Goal: Information Seeking & Learning: Learn about a topic

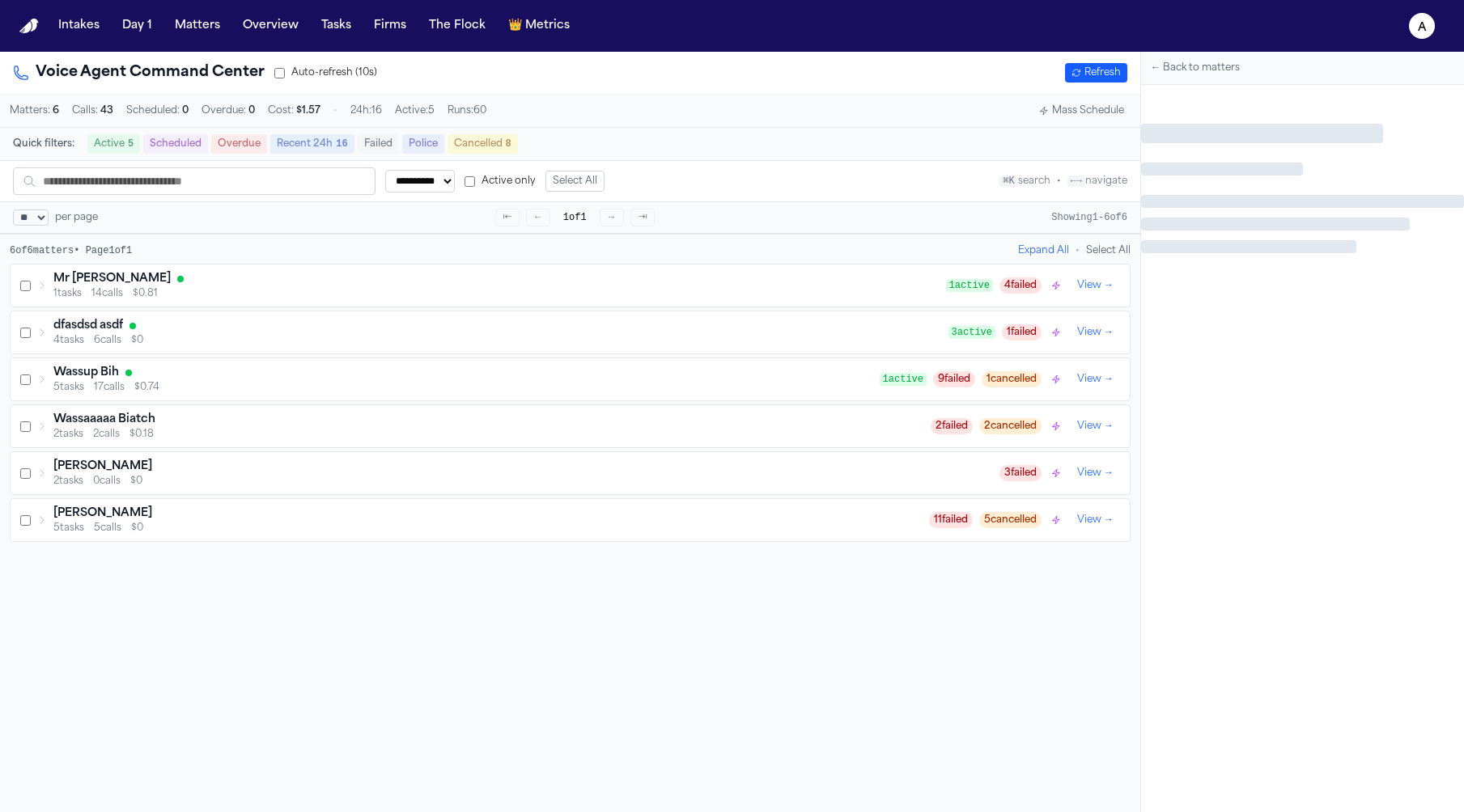
select select "**"
click at [1415, 23] on icon "a" at bounding box center [1421, 26] width 26 height 26
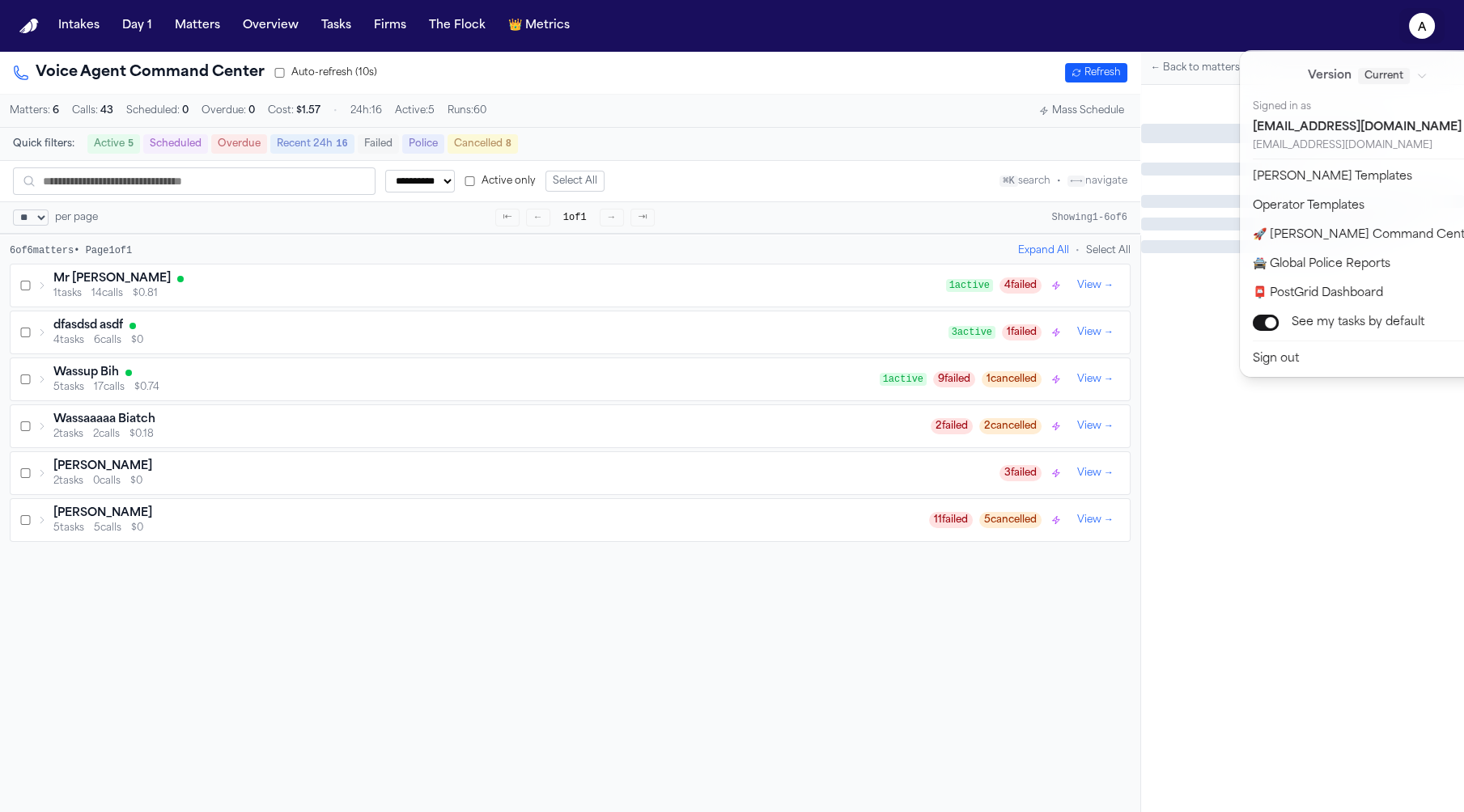
click at [543, 27] on nav "Intakes Day 1 Matters Overview Tasks Firms The Flock 👑 Metrics a" at bounding box center [732, 26] width 1464 height 52
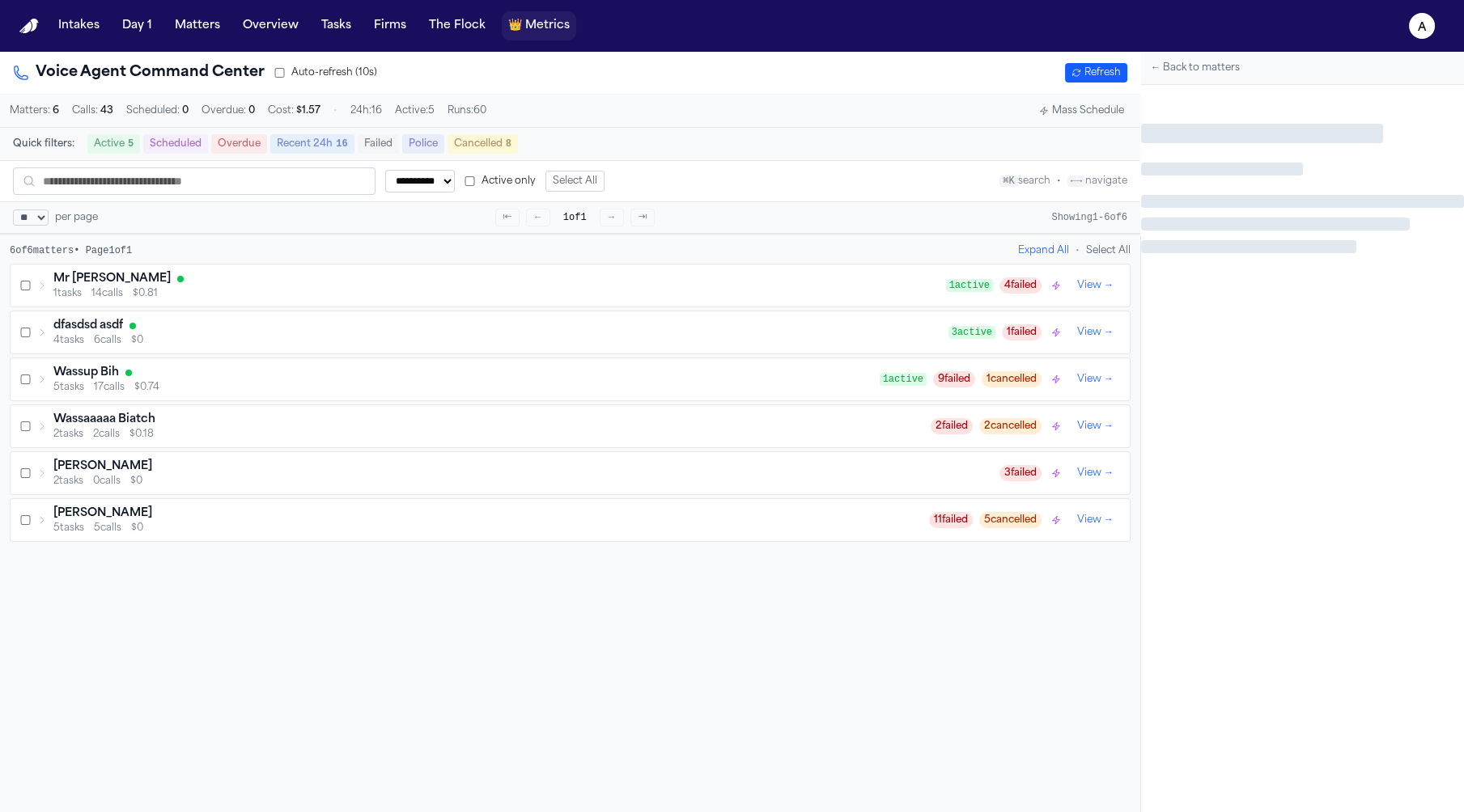
click at [543, 27] on span "Metrics" at bounding box center [547, 26] width 44 height 17
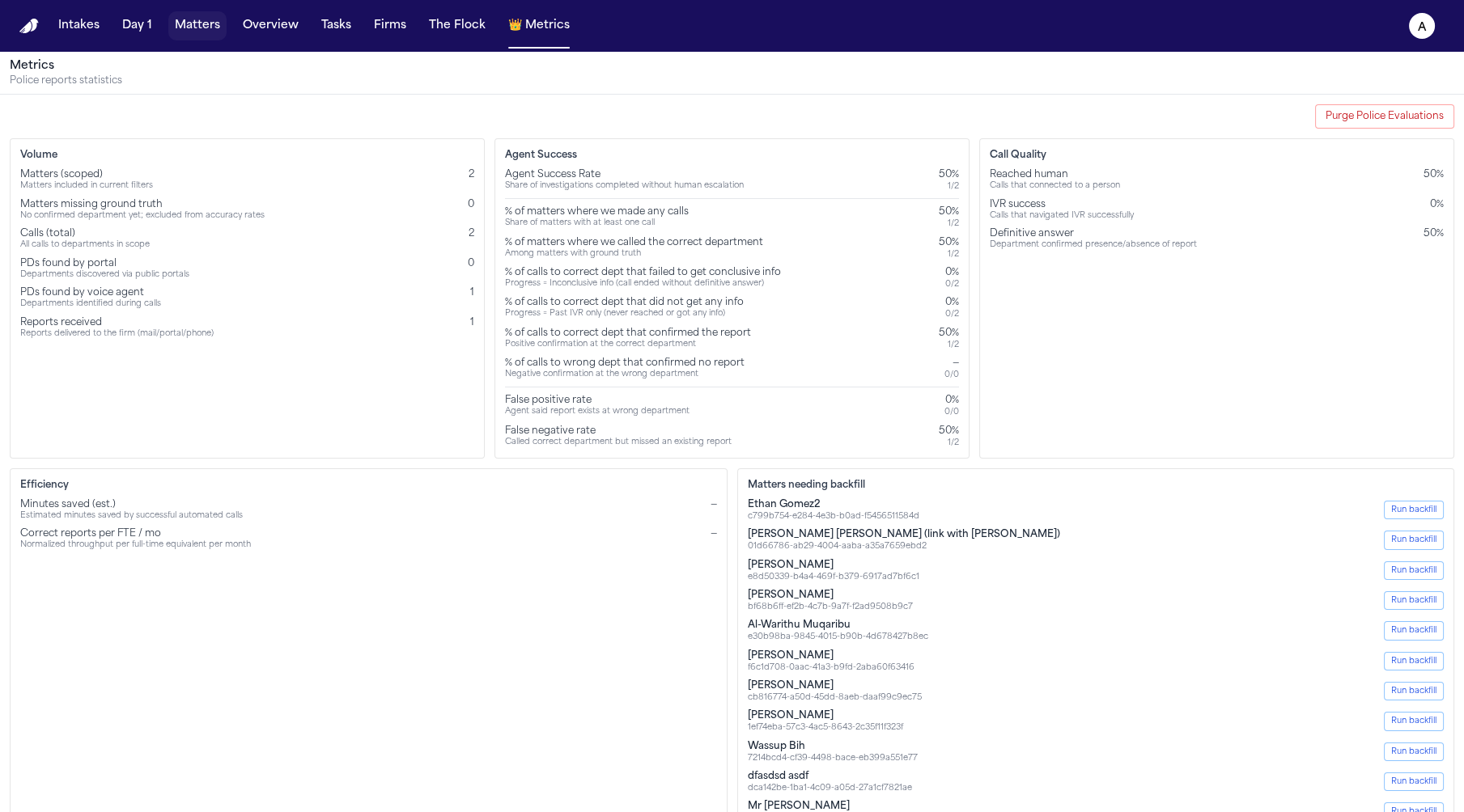
click at [191, 18] on button "Matters" at bounding box center [197, 26] width 58 height 30
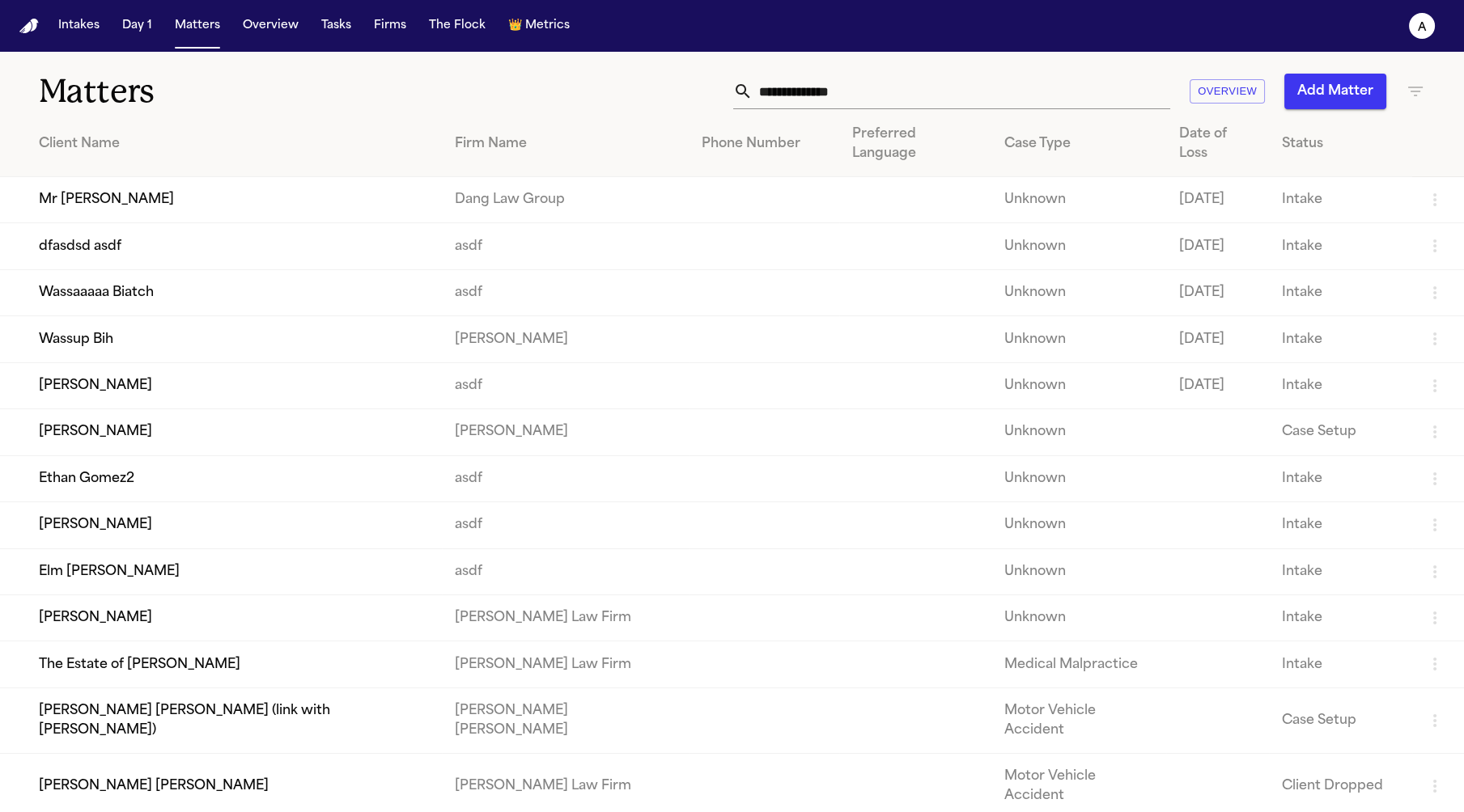
click at [201, 190] on td "Mr Poopybutt" at bounding box center [221, 200] width 442 height 46
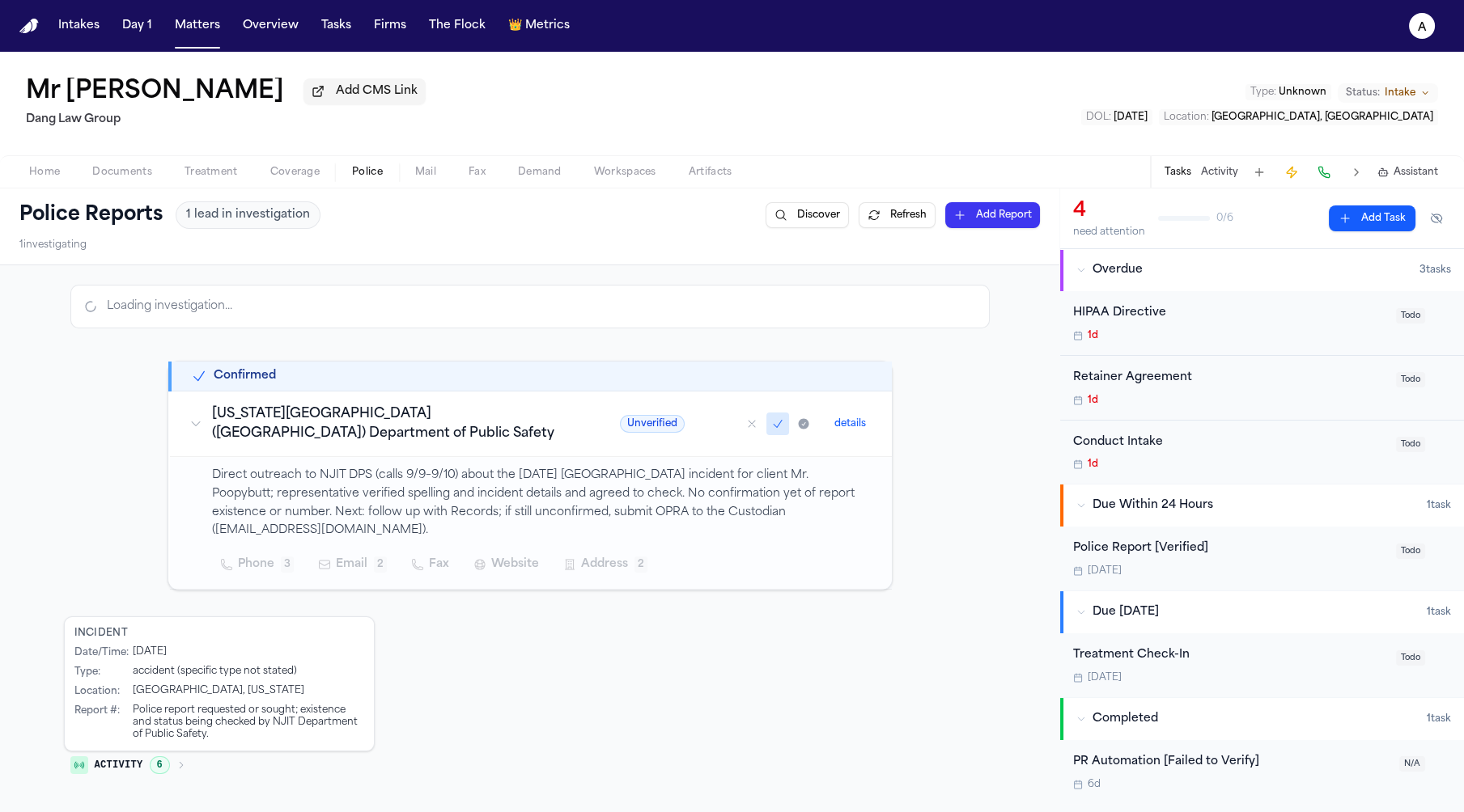
click at [354, 177] on span "Police" at bounding box center [367, 172] width 30 height 13
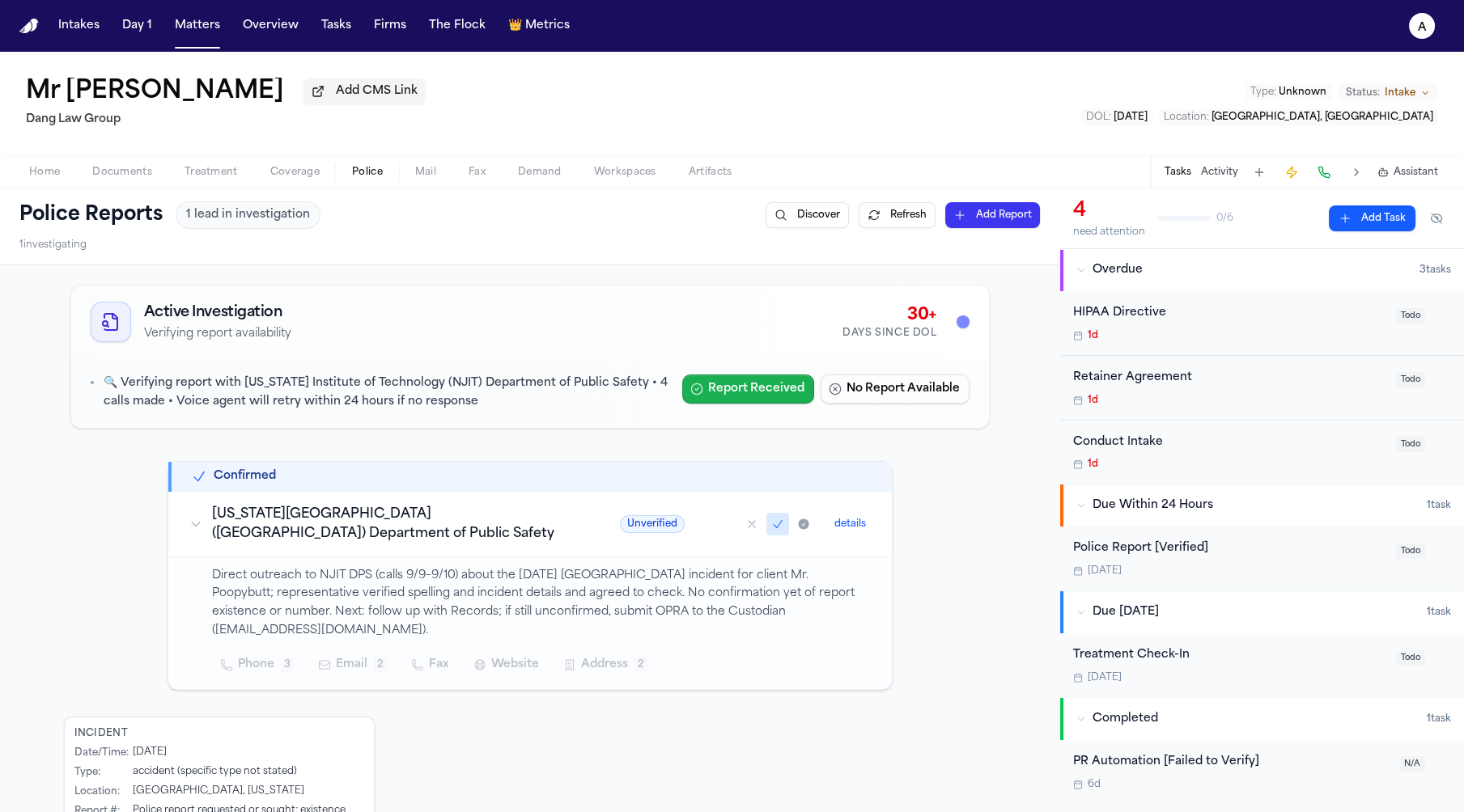
click at [768, 394] on button "Report Received" at bounding box center [748, 389] width 132 height 30
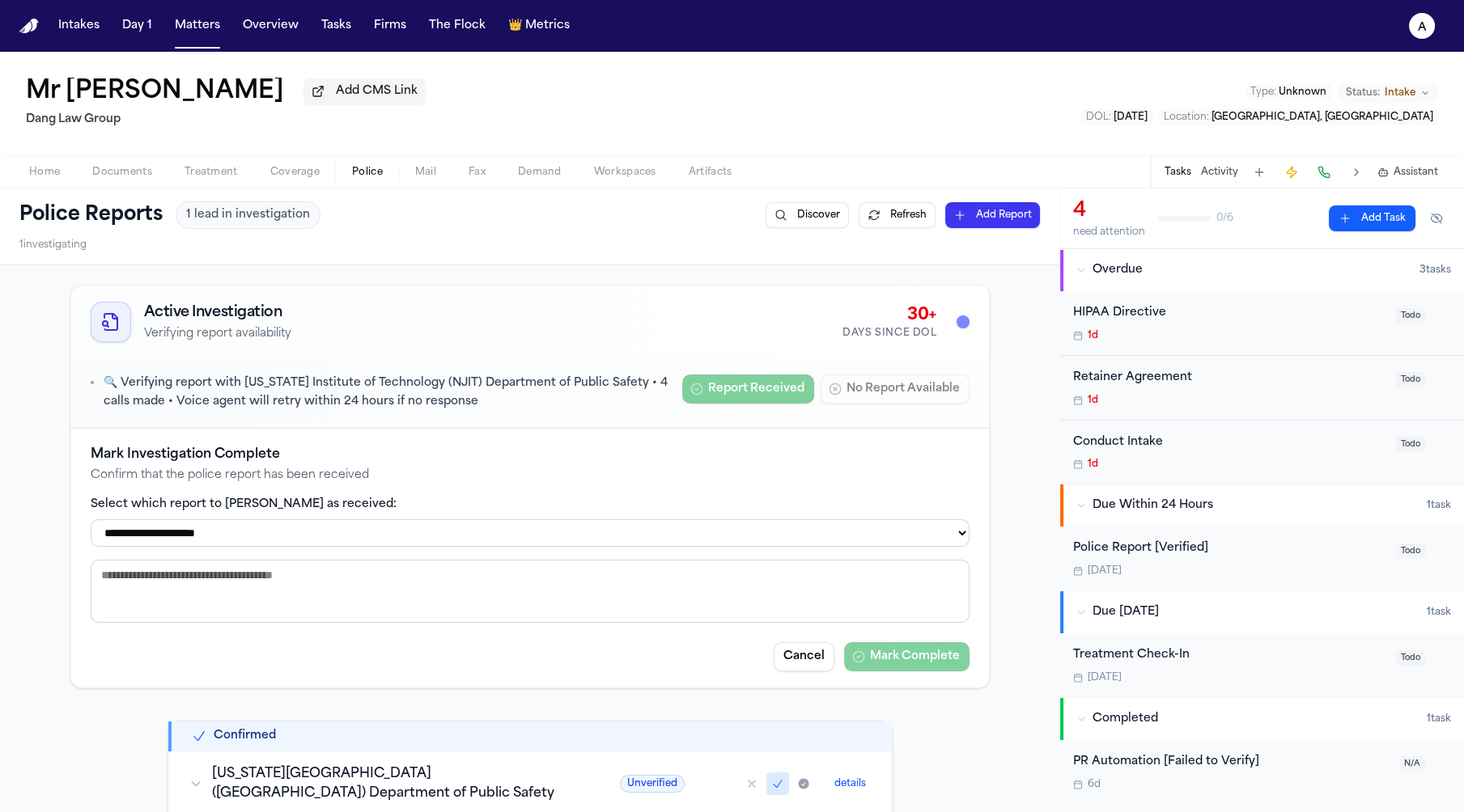
click at [581, 530] on select "**********" at bounding box center [530, 533] width 879 height 28
click at [91, 519] on select "**********" at bounding box center [530, 533] width 879 height 28
click at [579, 540] on select "**********" at bounding box center [530, 533] width 879 height 28
select select "**********"
click at [91, 519] on select "**********" at bounding box center [530, 533] width 879 height 28
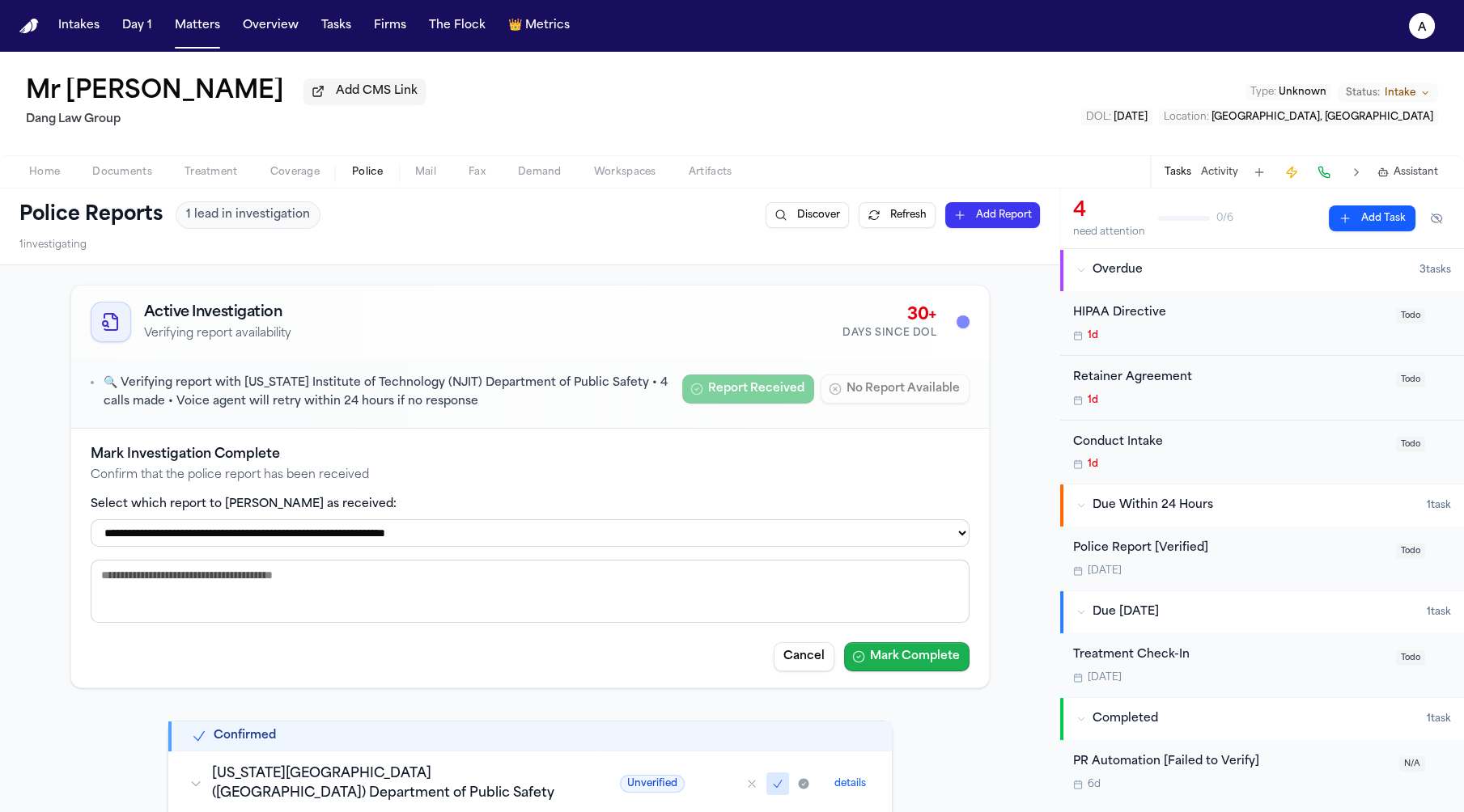
click at [943, 656] on button "Mark Complete" at bounding box center [907, 657] width 126 height 30
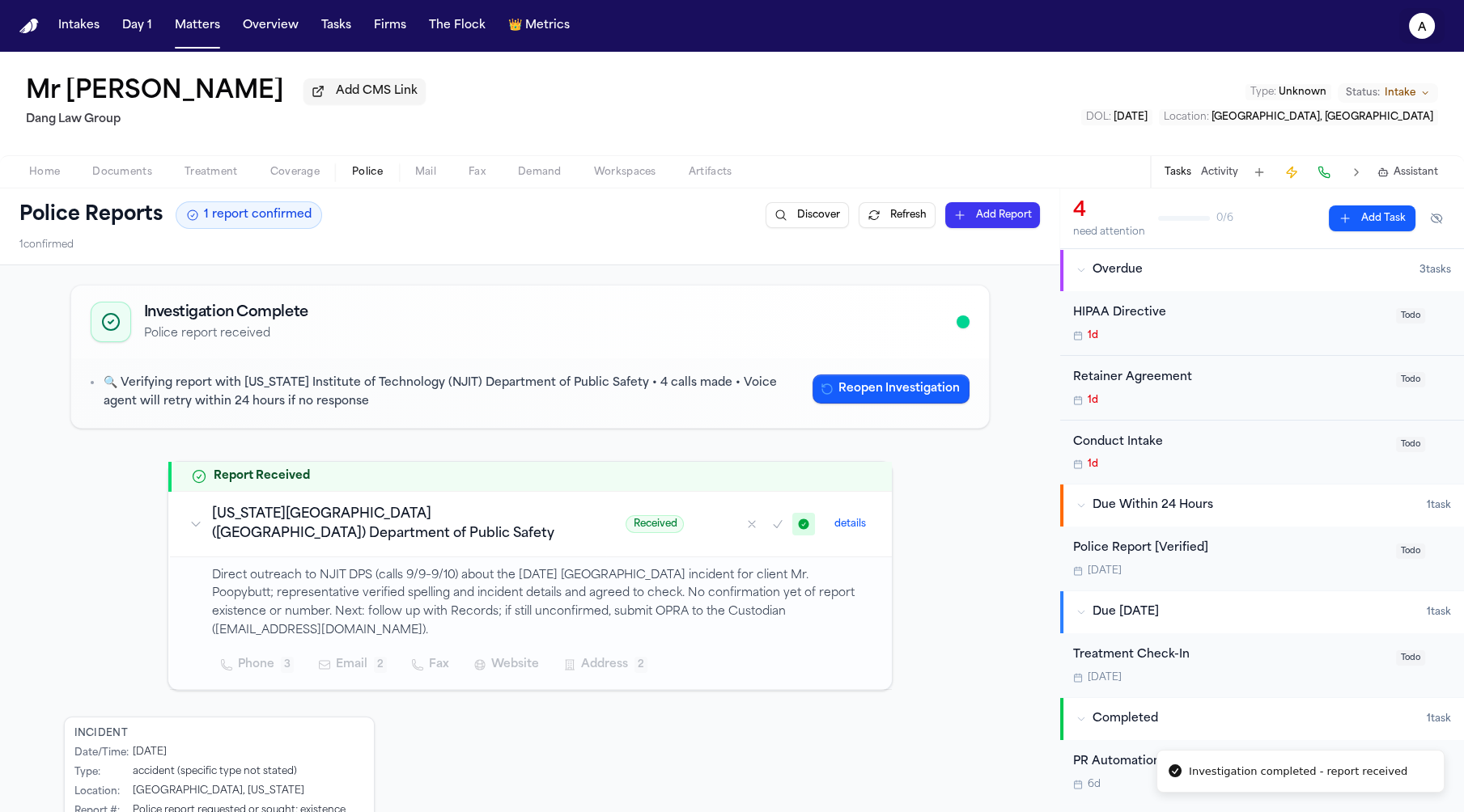
click at [1419, 31] on text "a" at bounding box center [1422, 28] width 9 height 11
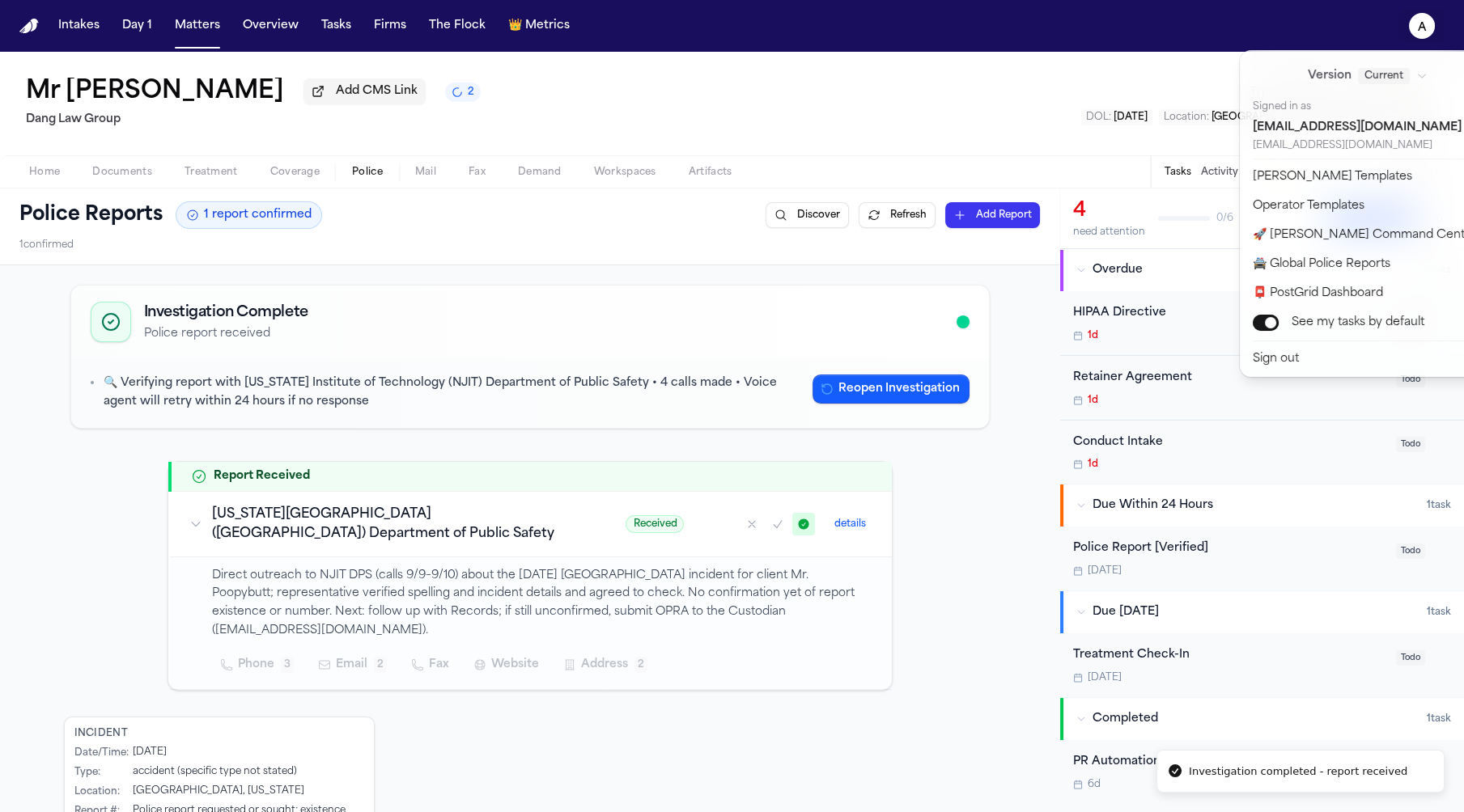
click at [555, 33] on nav "Intakes Day 1 Matters Overview Tasks Firms The Flock 👑 Metrics a" at bounding box center [732, 26] width 1464 height 52
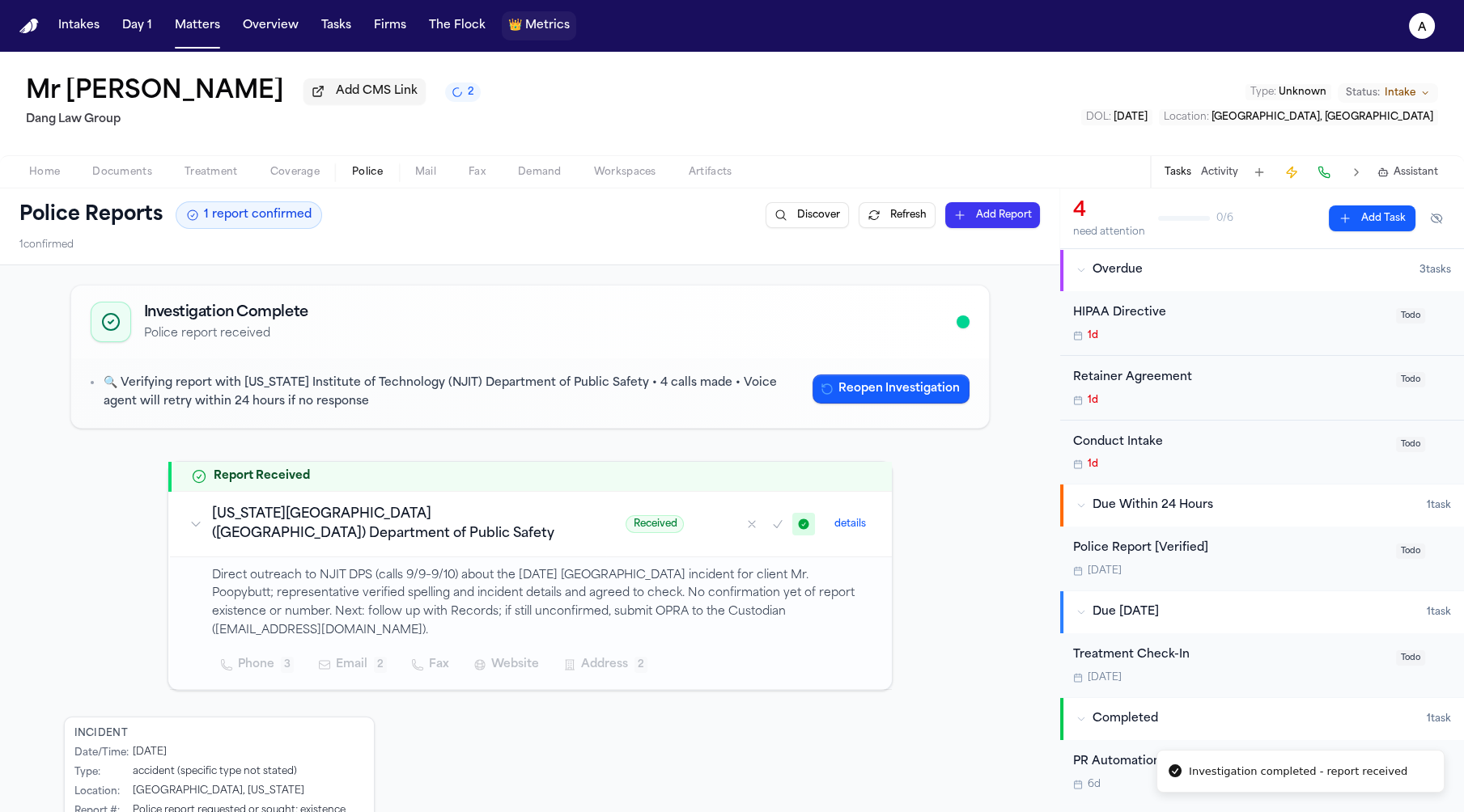
click at [555, 33] on span "Metrics" at bounding box center [547, 26] width 44 height 17
click at [490, 30] on div "Intakes Day 1 Matters Overview Tasks Firms The Flock 👑 Metrics" at bounding box center [313, 26] width 524 height 30
click at [525, 30] on span "Metrics" at bounding box center [547, 26] width 44 height 17
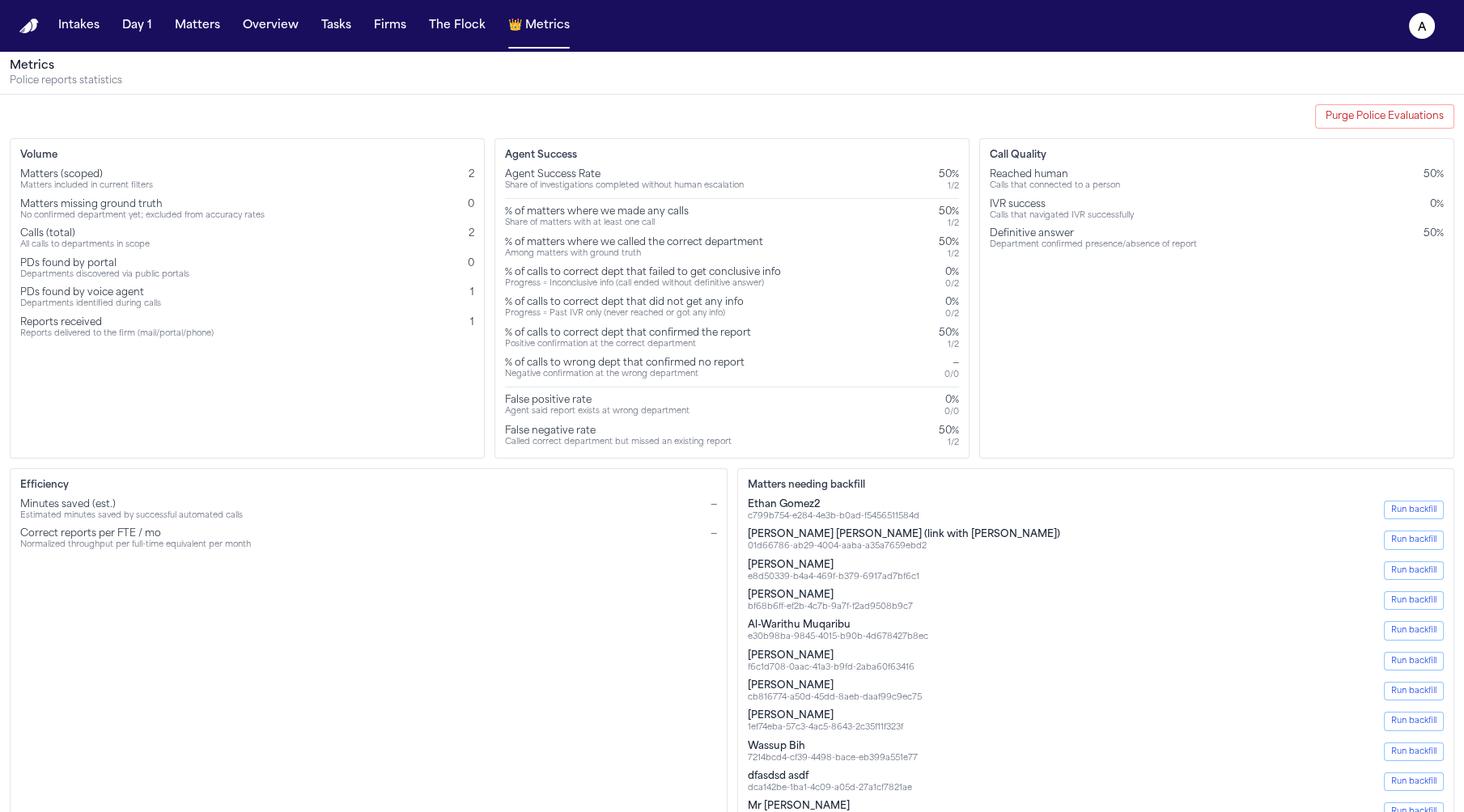
click at [1354, 103] on div "Purge Police Evaluations Volume Matters (scoped) Matters included in current fi…" at bounding box center [732, 468] width 1464 height 749
click at [189, 29] on button "Matters" at bounding box center [197, 26] width 58 height 30
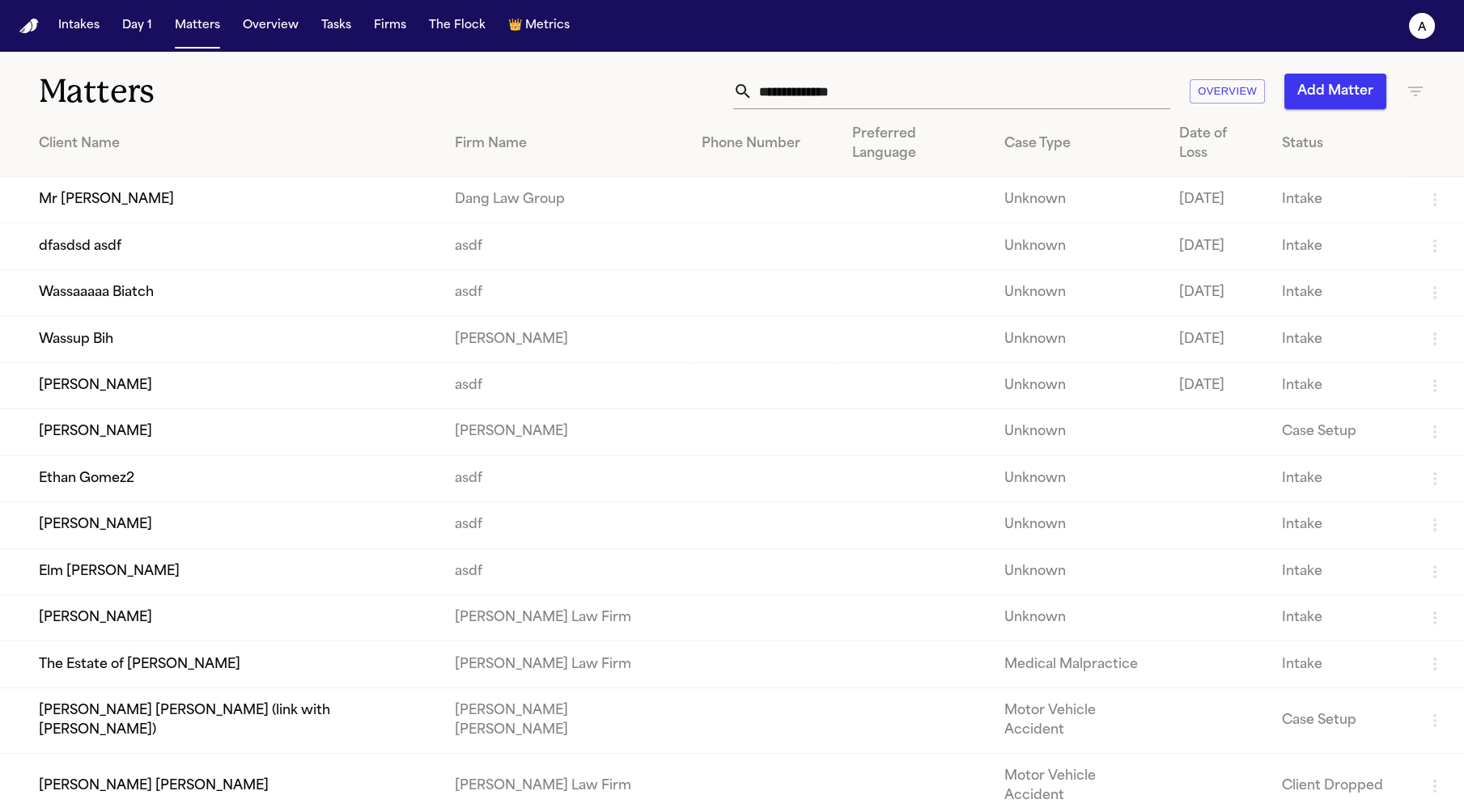
click at [149, 185] on td "Mr Poopybutt" at bounding box center [221, 200] width 442 height 46
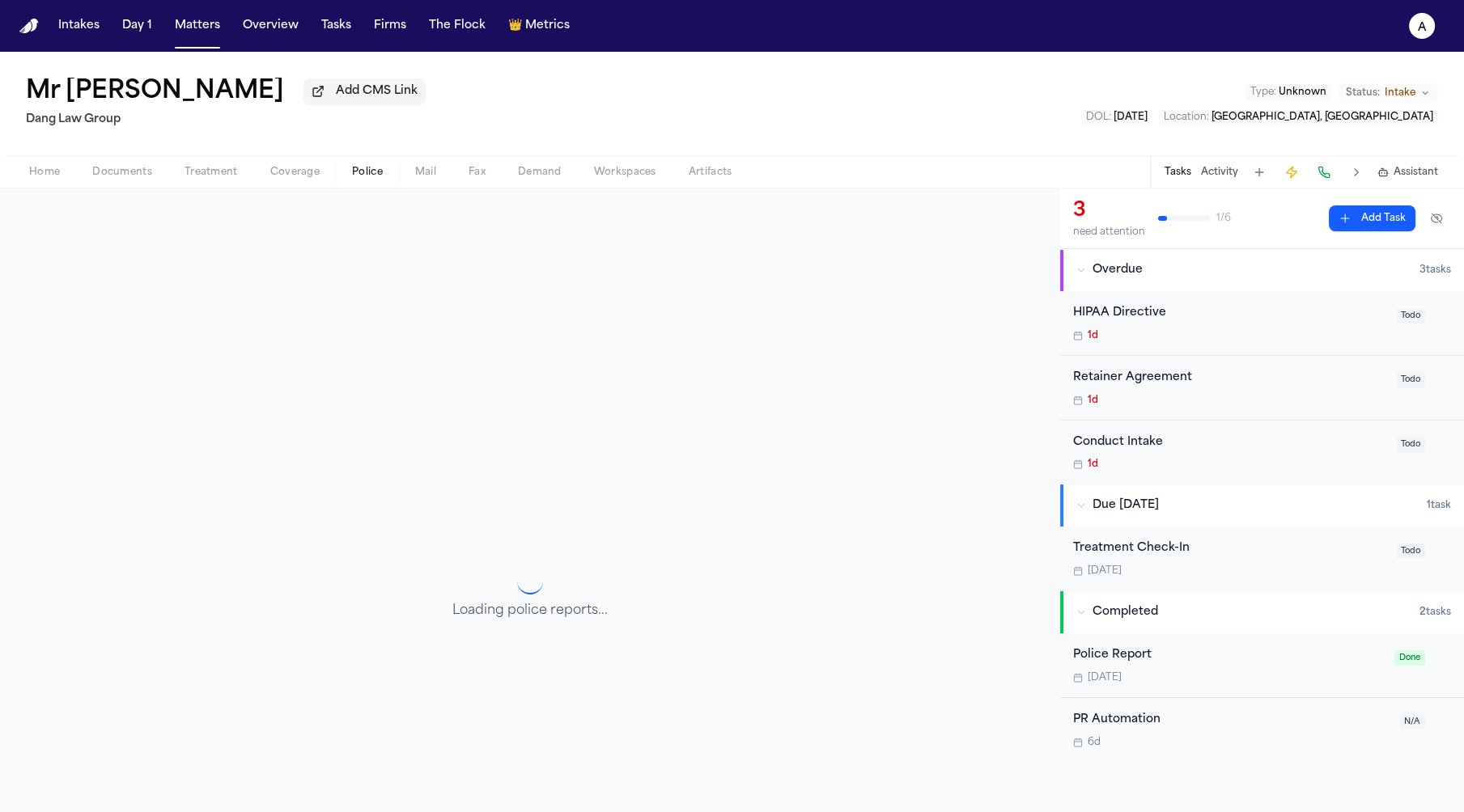
click at [361, 172] on span "Police" at bounding box center [367, 172] width 30 height 13
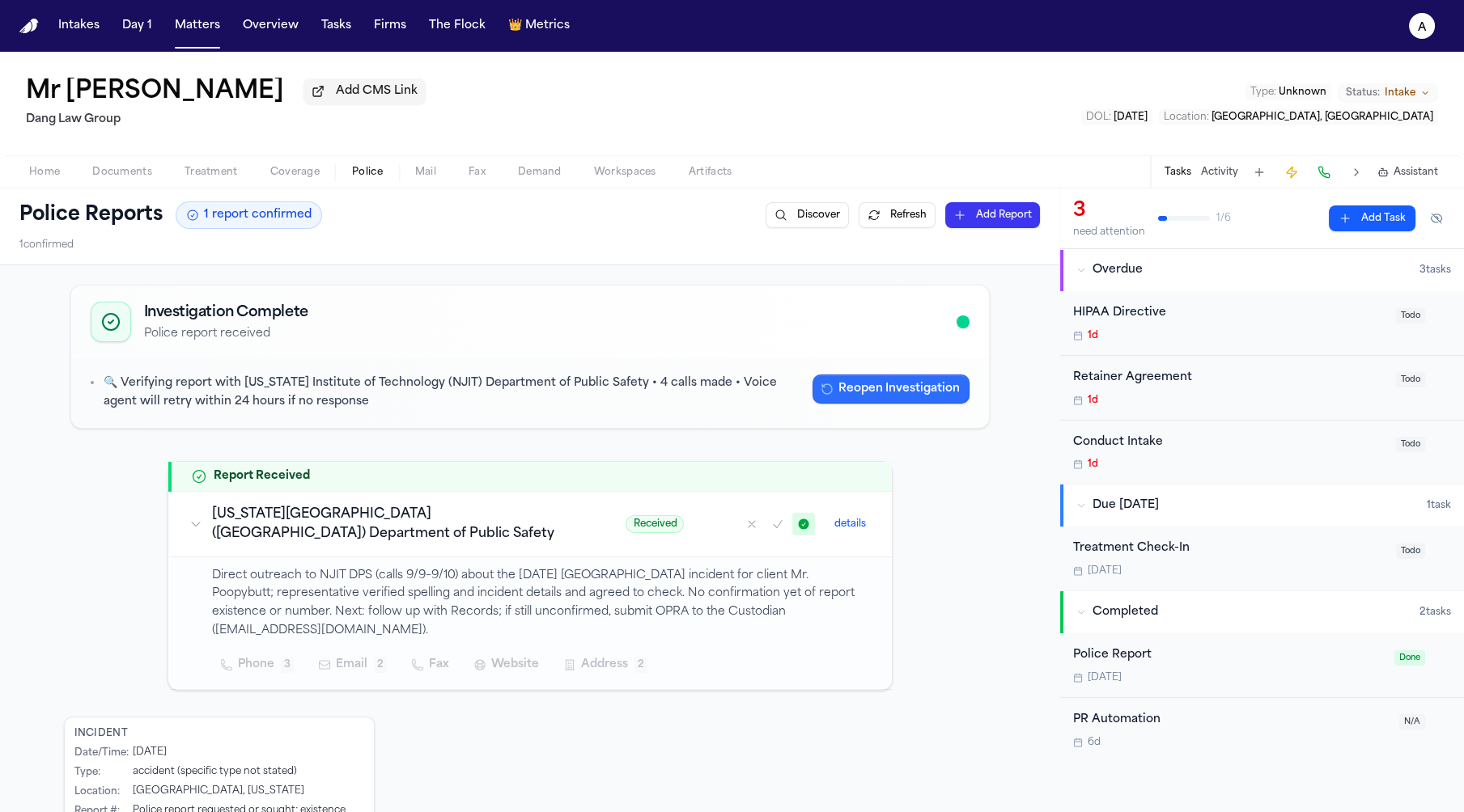
click at [835, 393] on button "Reopen Investigation" at bounding box center [891, 389] width 157 height 30
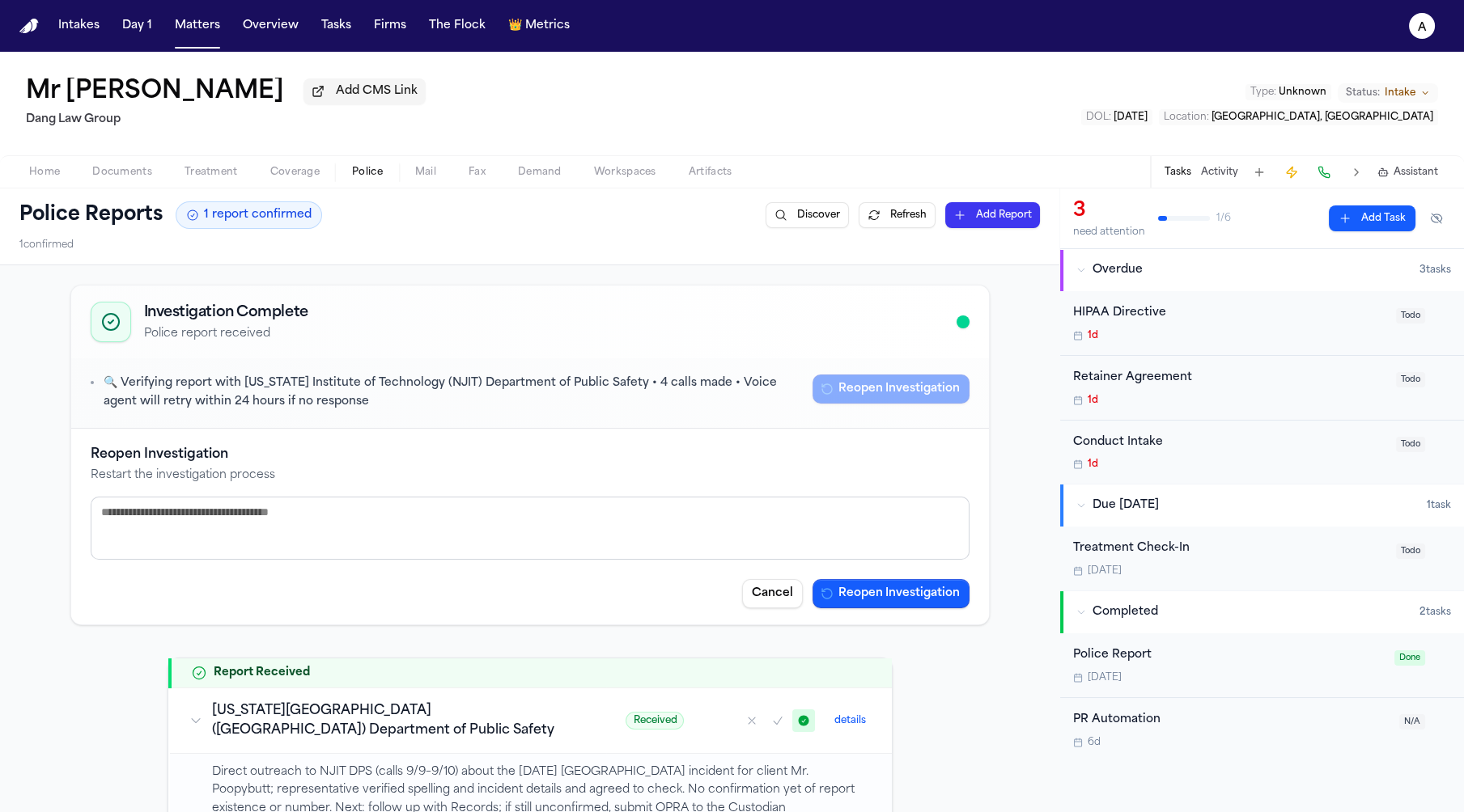
click at [854, 721] on button "details" at bounding box center [850, 720] width 44 height 19
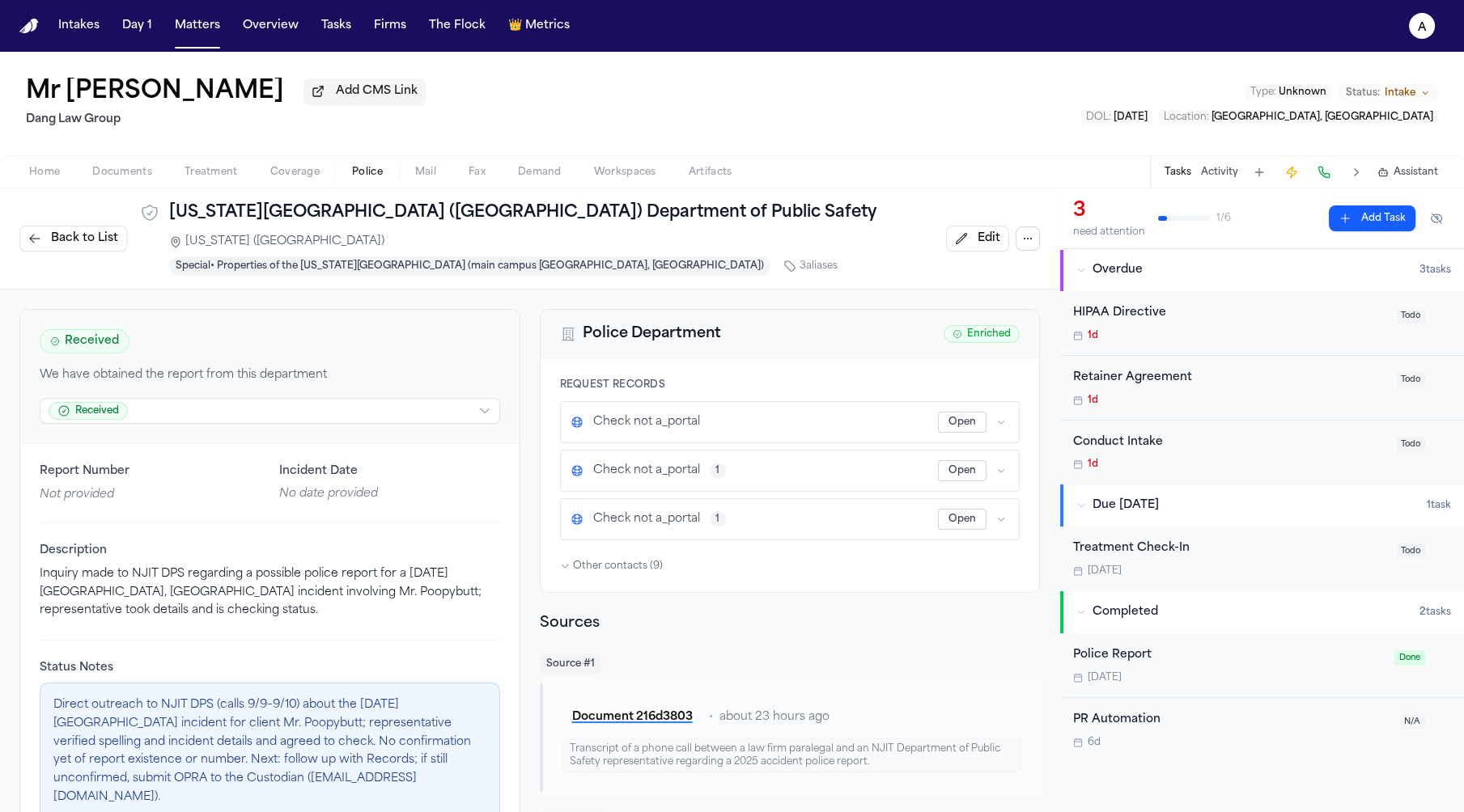
click at [321, 387] on html "Intakes Day 1 Matters Overview Tasks Firms The Flock 👑 Metrics a Mr Poopybutt A…" at bounding box center [732, 406] width 1464 height 812
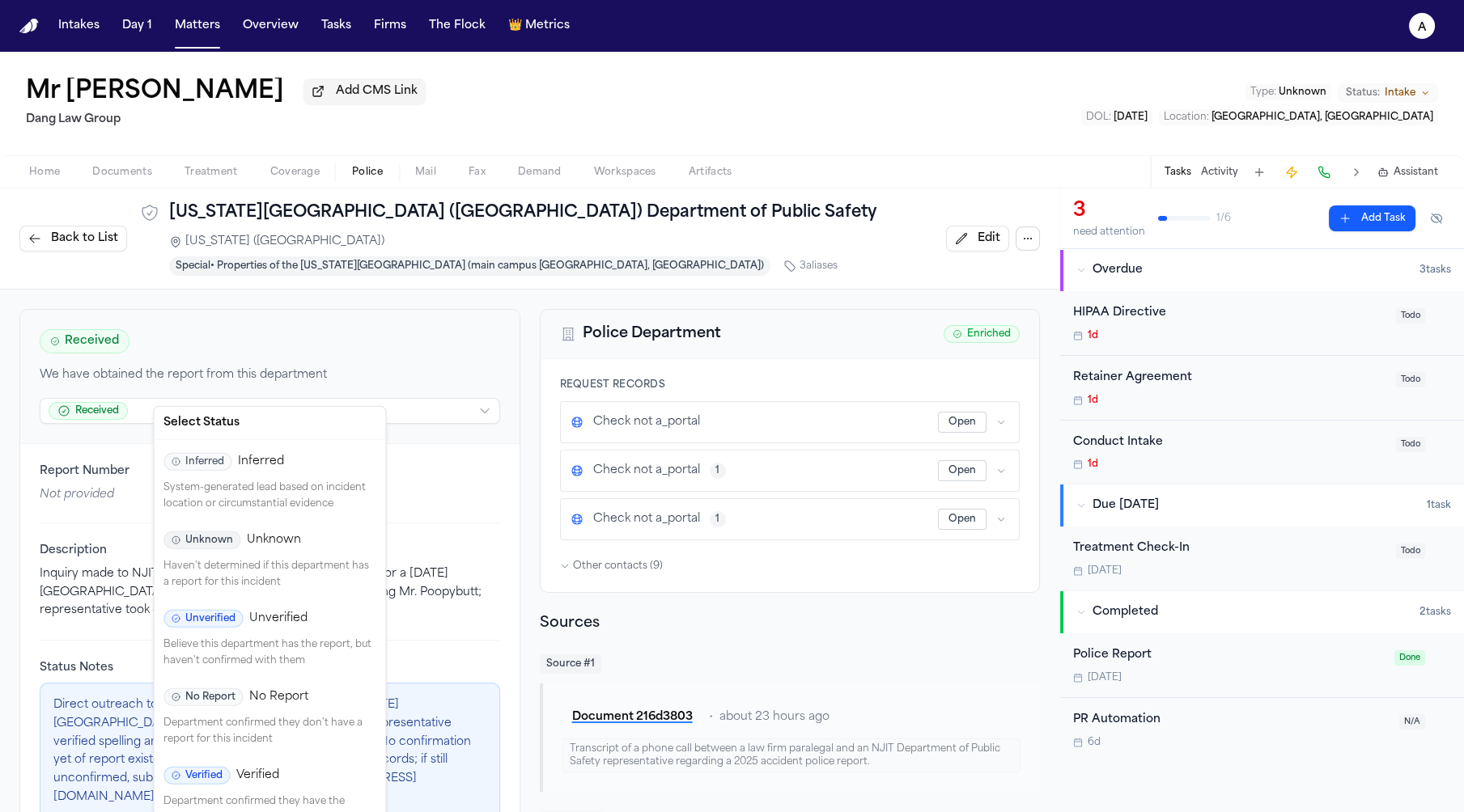
click at [224, 622] on span "Unverified" at bounding box center [203, 618] width 79 height 18
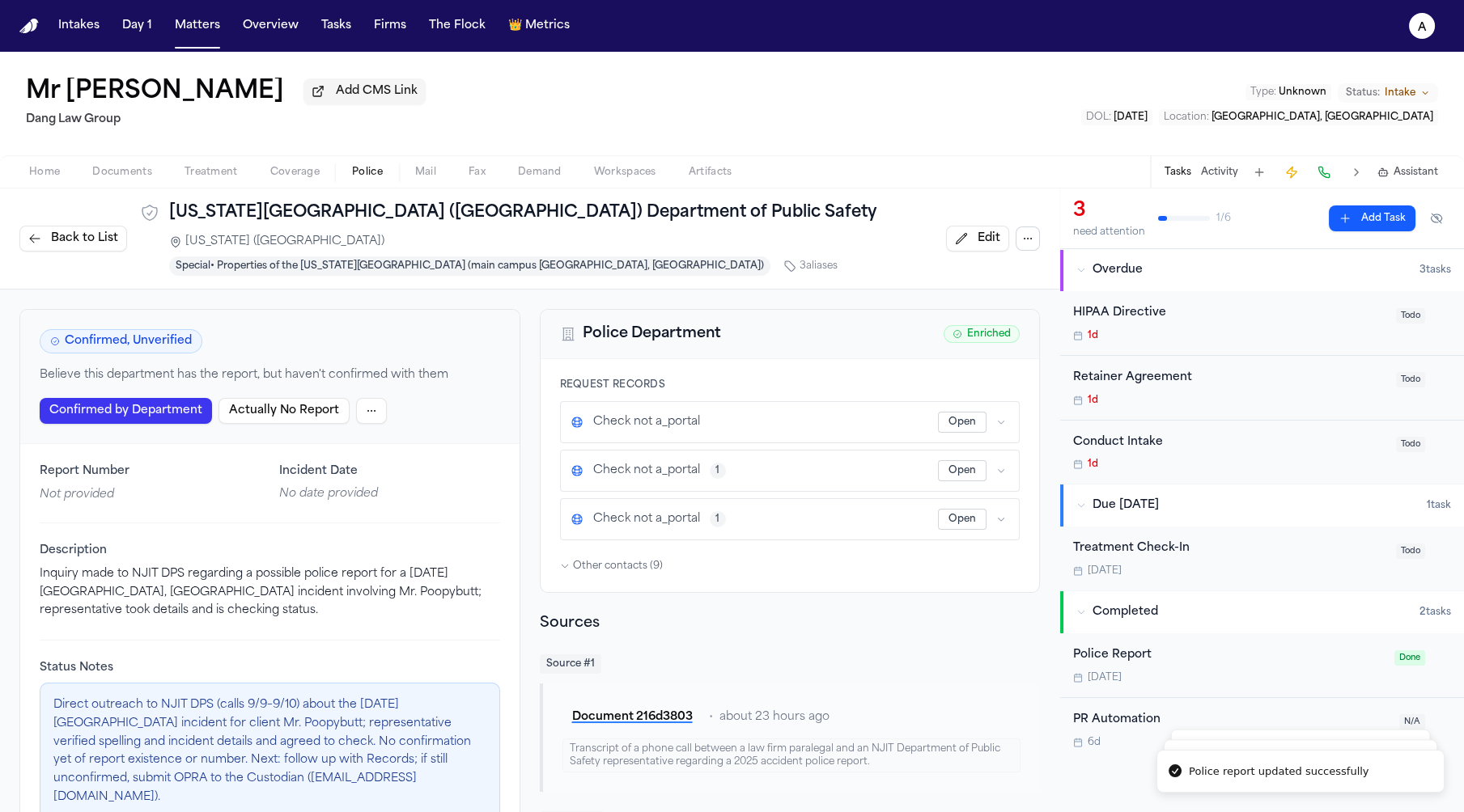
click at [222, 398] on button "Actually No Report" at bounding box center [284, 411] width 131 height 26
click at [322, 379] on html "Police report updated successfully Police reports refreshed and orchestration t…" at bounding box center [732, 406] width 1464 height 812
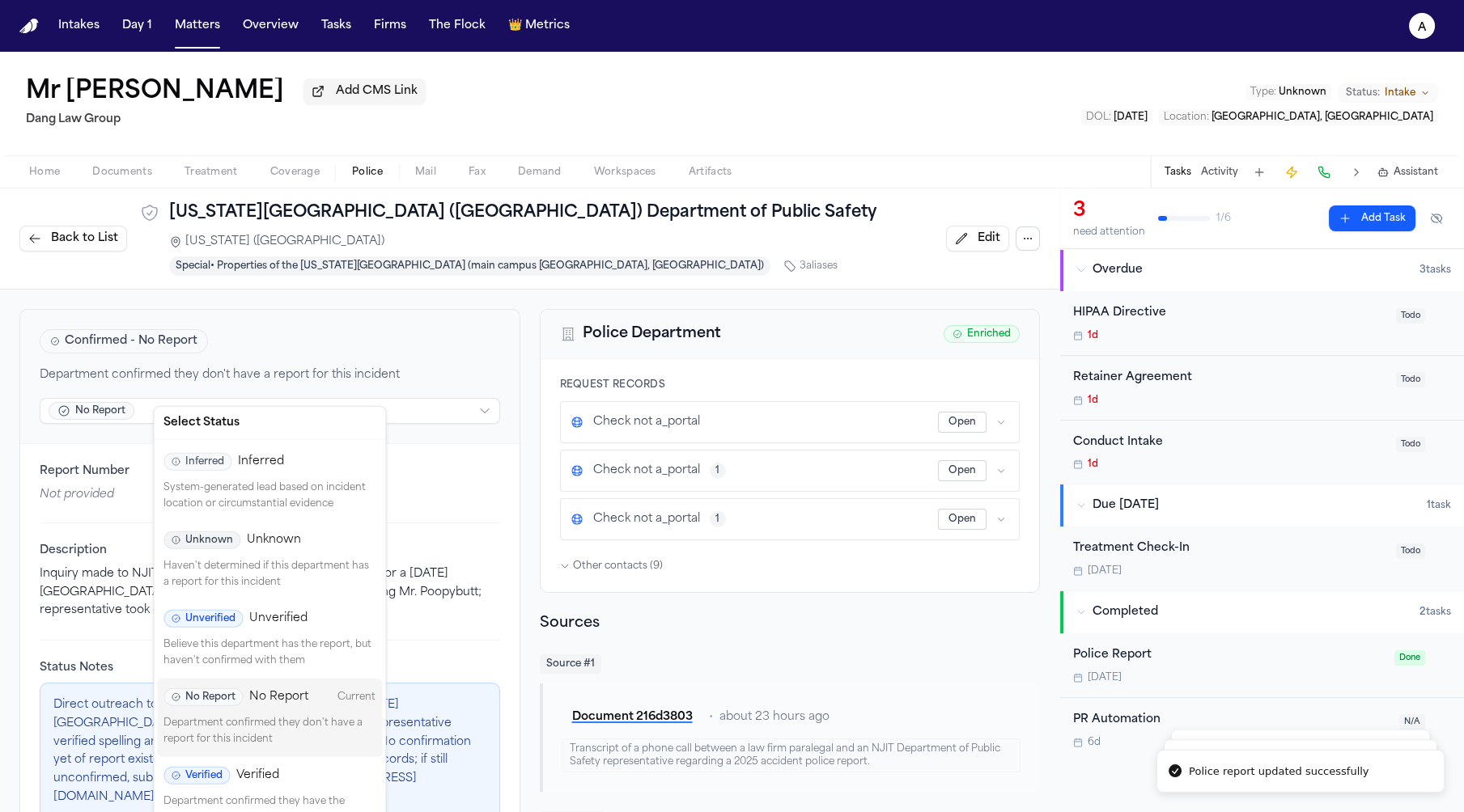
click at [238, 768] on span "Verified" at bounding box center [258, 776] width 43 height 17
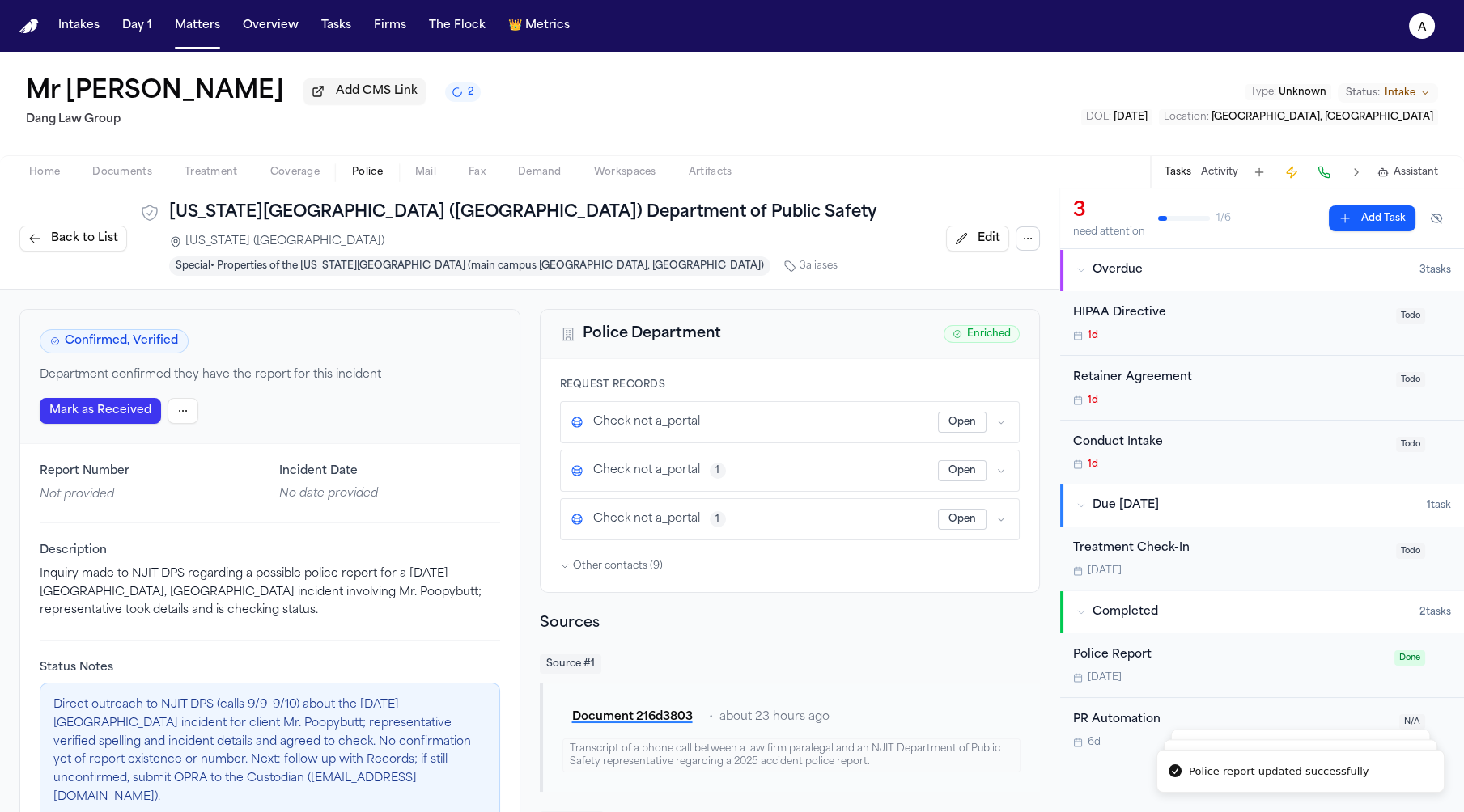
click at [529, 42] on nav "Intakes Day 1 Matters Overview Tasks Firms The Flock 👑 Metrics a" at bounding box center [732, 26] width 1464 height 52
click at [530, 18] on span "Metrics" at bounding box center [547, 26] width 44 height 17
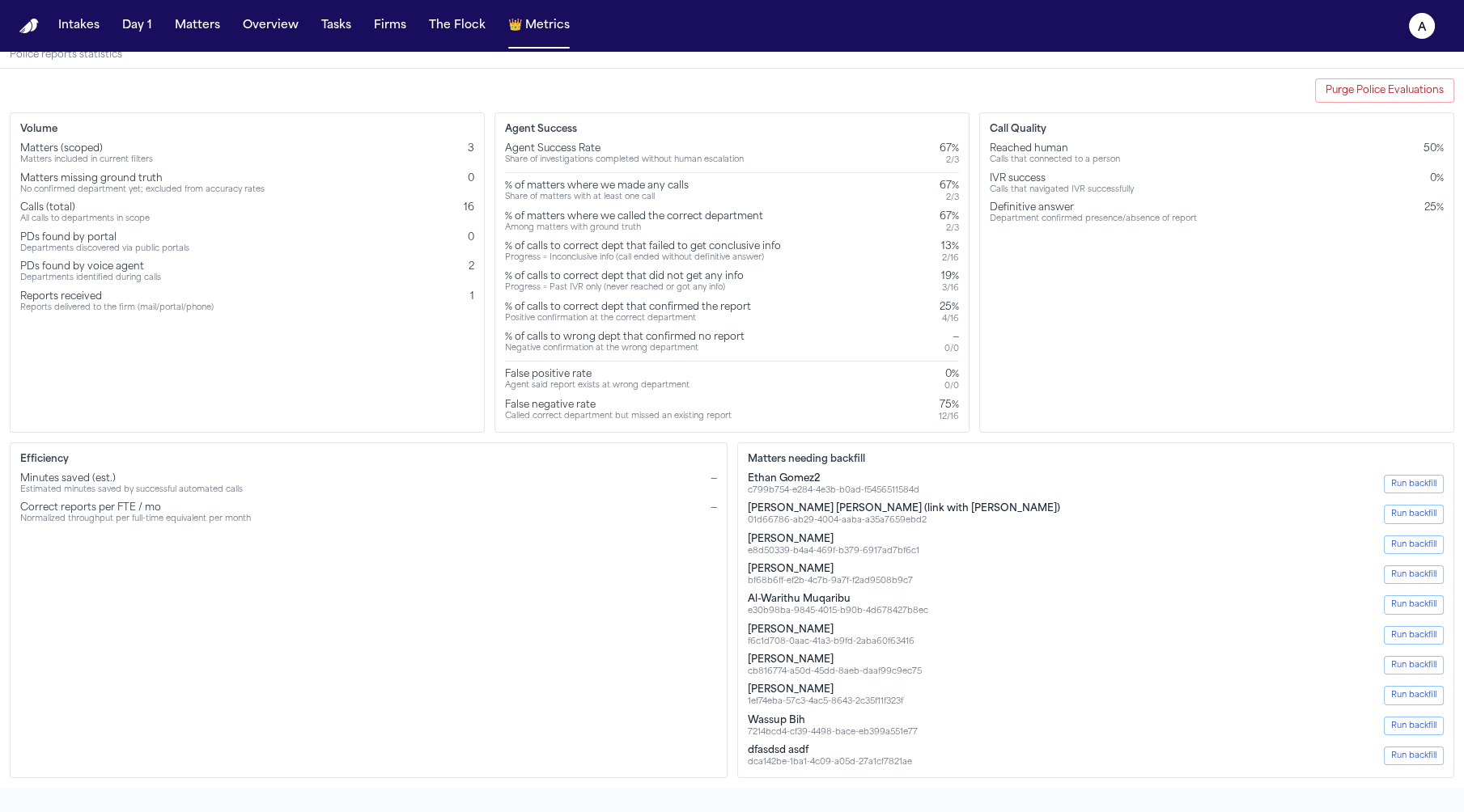
scroll to position [37, 0]
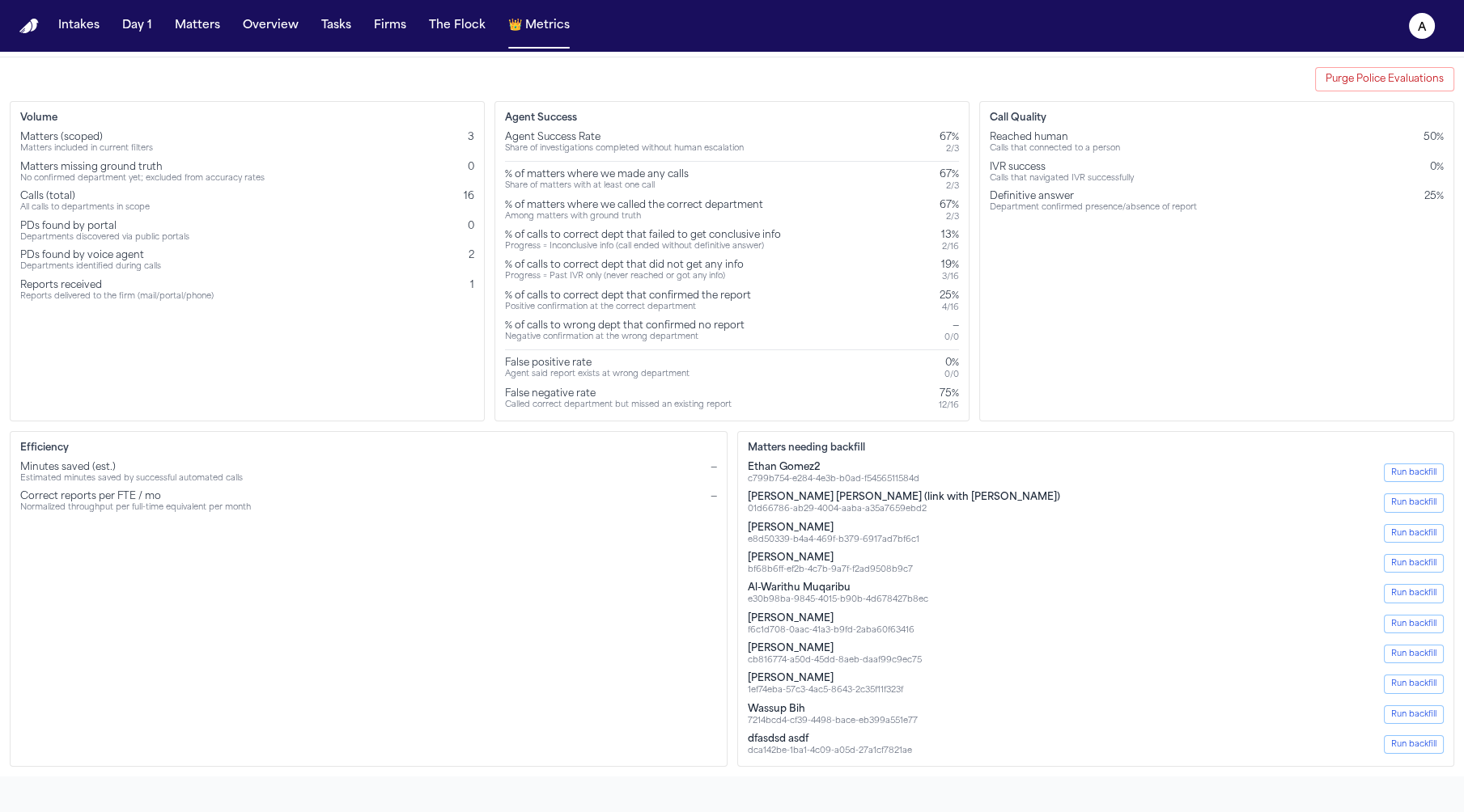
click at [1148, 207] on div "Department confirmed presence/absence of report" at bounding box center [1093, 208] width 207 height 10
click at [1176, 230] on div "Call Quality Reached human Calls that connected to a person 50% IVR success Cal…" at bounding box center [1216, 261] width 475 height 321
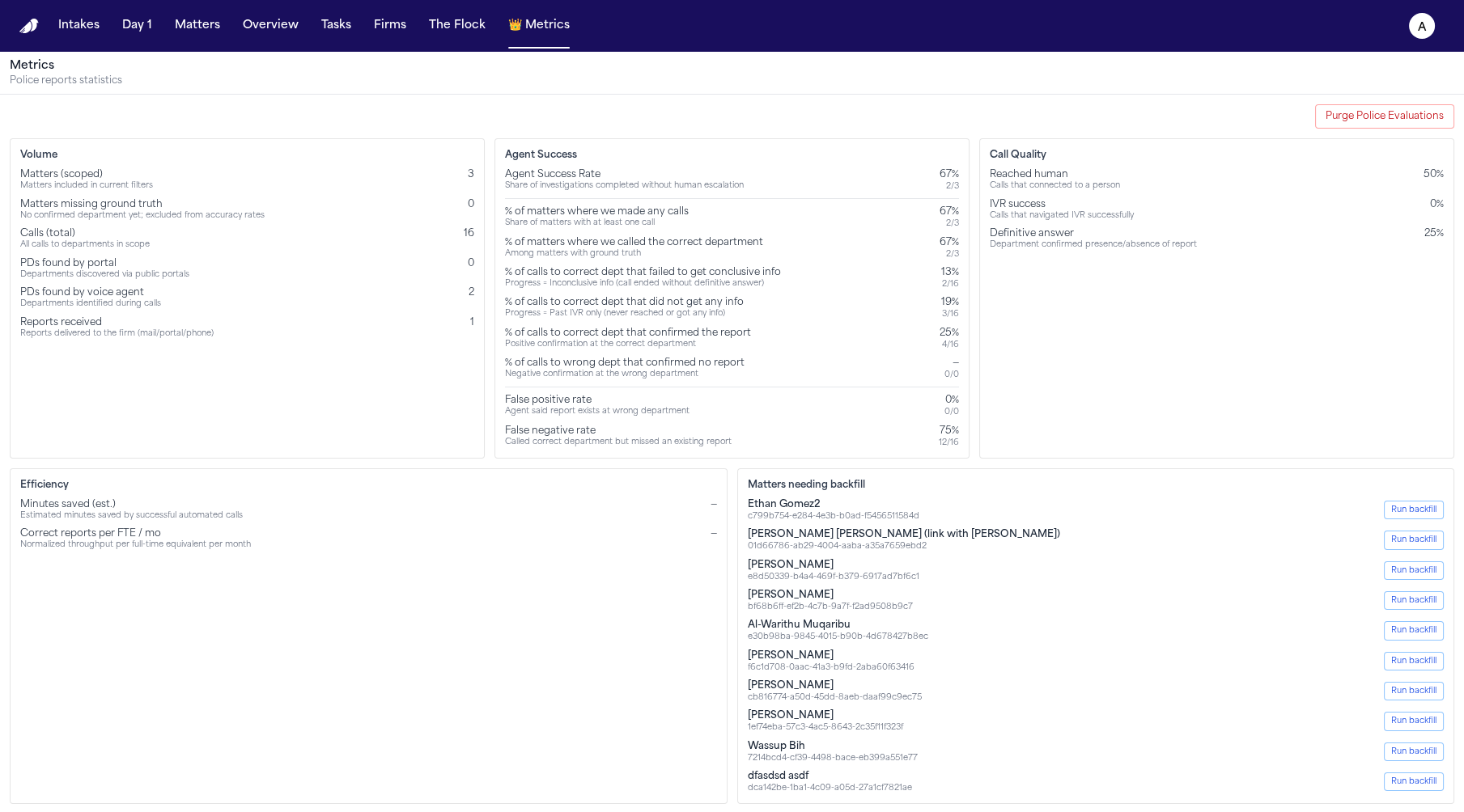
click at [949, 190] on div "2 / 3" at bounding box center [948, 186] width 19 height 10
click at [802, 198] on div "Agent Success Rate Share of investigations completed without human escalation 6…" at bounding box center [731, 308] width 454 height 280
click at [672, 282] on div "Progress = Inconclusive info (call ended without definitive answer)" at bounding box center [642, 284] width 276 height 10
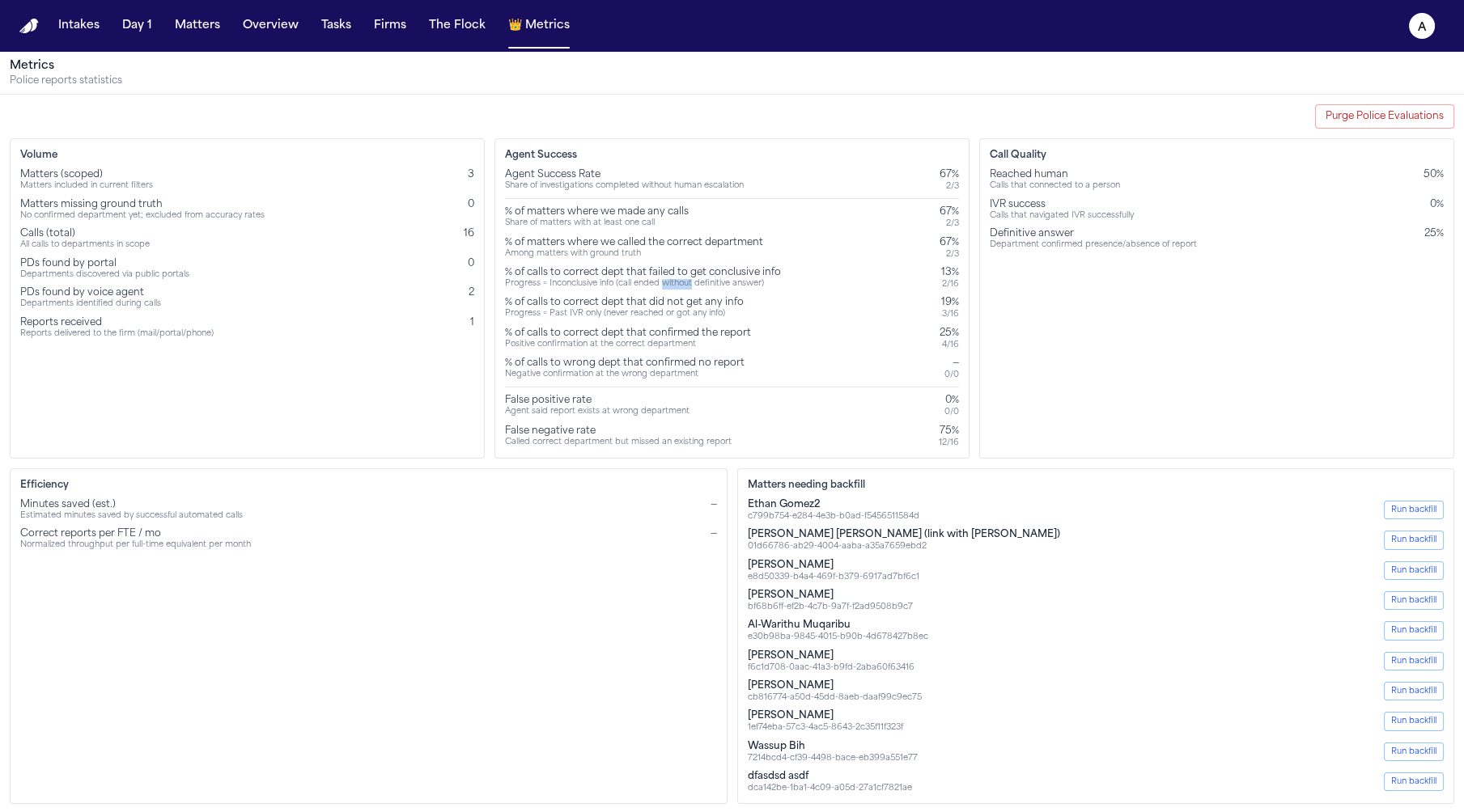
click at [672, 282] on div "Progress = Inconclusive info (call ended without definitive answer)" at bounding box center [642, 284] width 276 height 10
click at [668, 267] on div "% of calls to correct dept that failed to get conclusive info" at bounding box center [642, 273] width 276 height 13
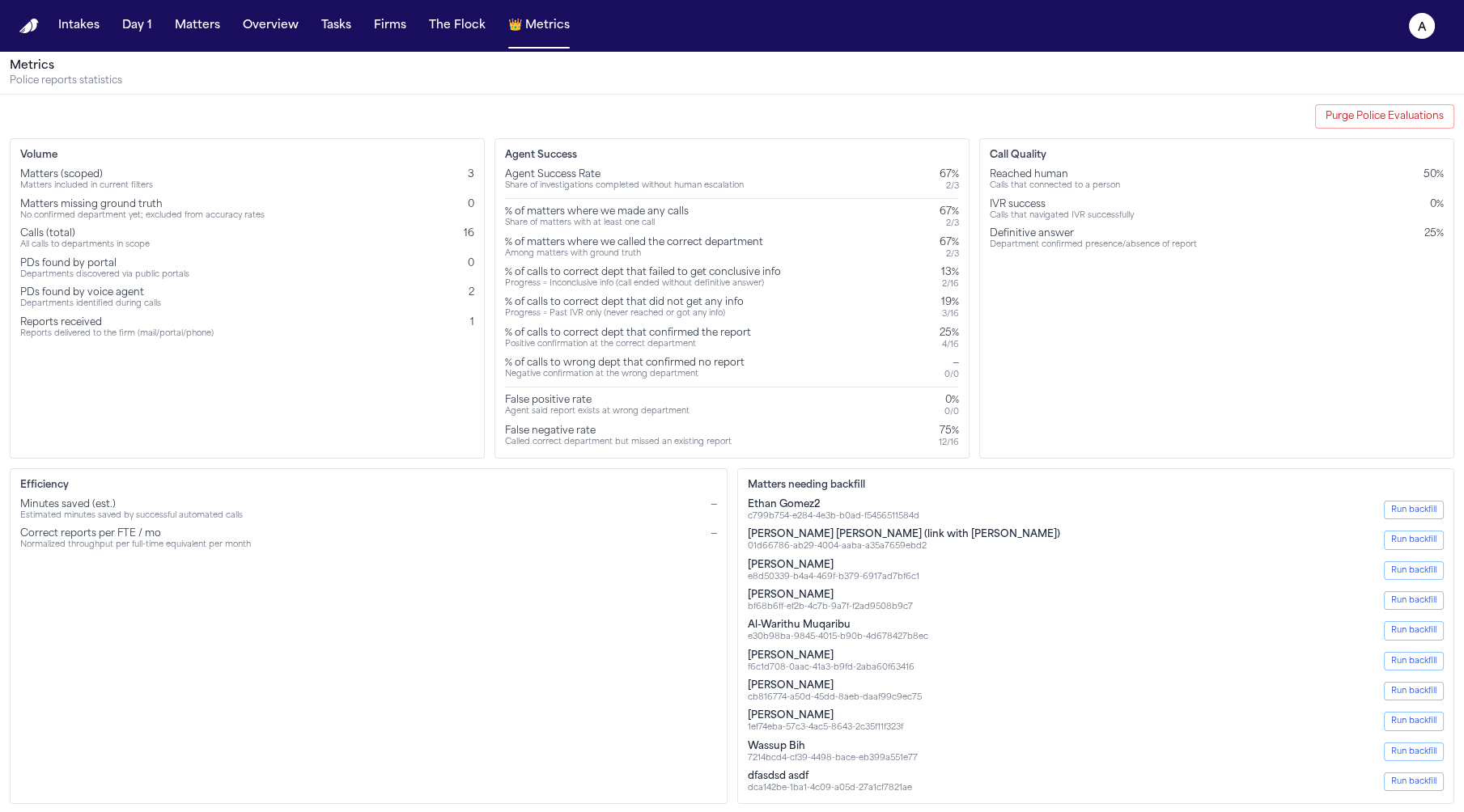
click at [655, 309] on div "Progress = Past IVR only (never reached or got any info)" at bounding box center [624, 313] width 238 height 10
click at [655, 298] on div "% of calls to correct dept that did not get any info" at bounding box center [624, 302] width 238 height 13
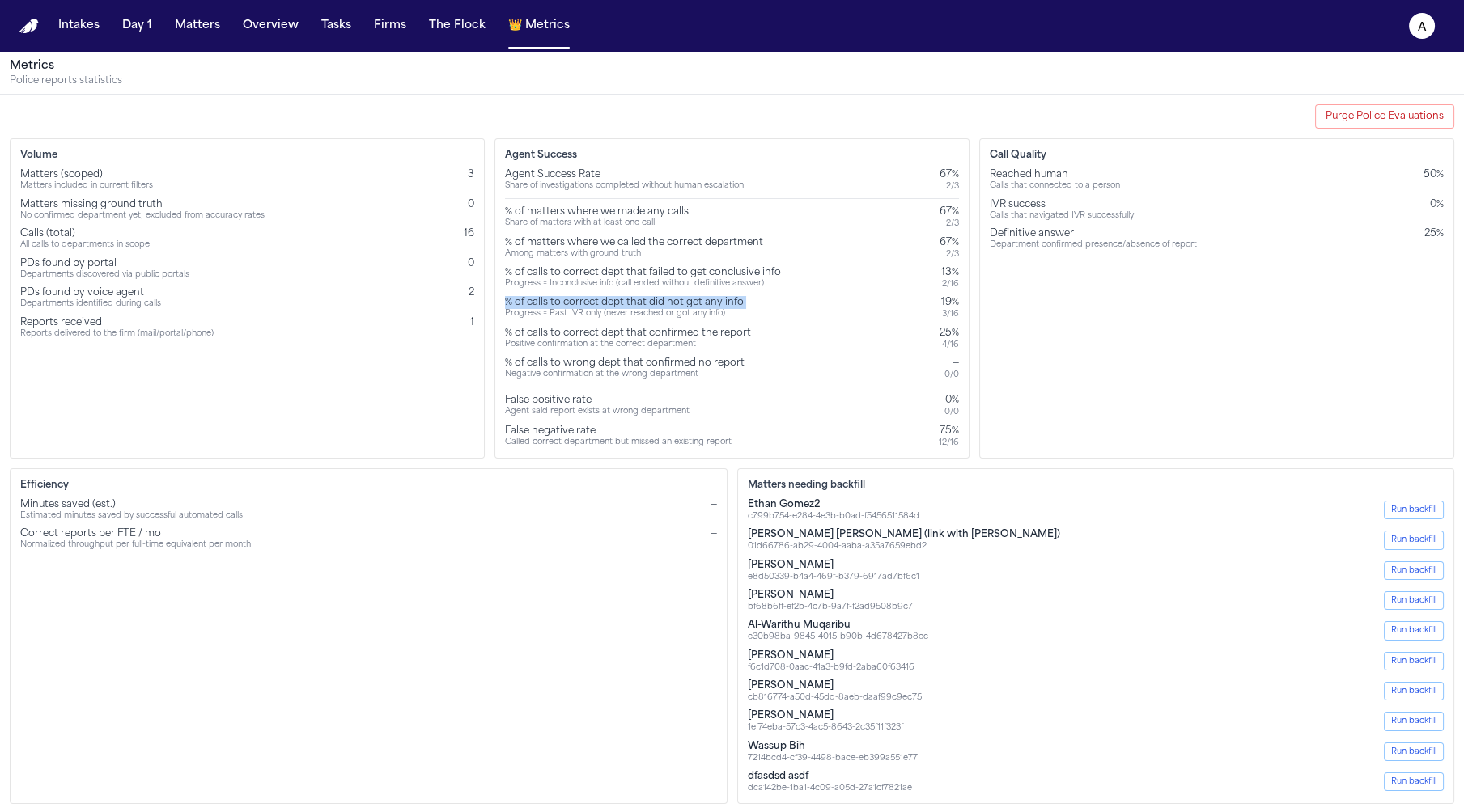
click at [655, 298] on div "% of calls to correct dept that did not get any info" at bounding box center [624, 302] width 238 height 13
click at [655, 321] on div "Agent Success Rate Share of investigations completed without human escalation 6…" at bounding box center [731, 308] width 454 height 280
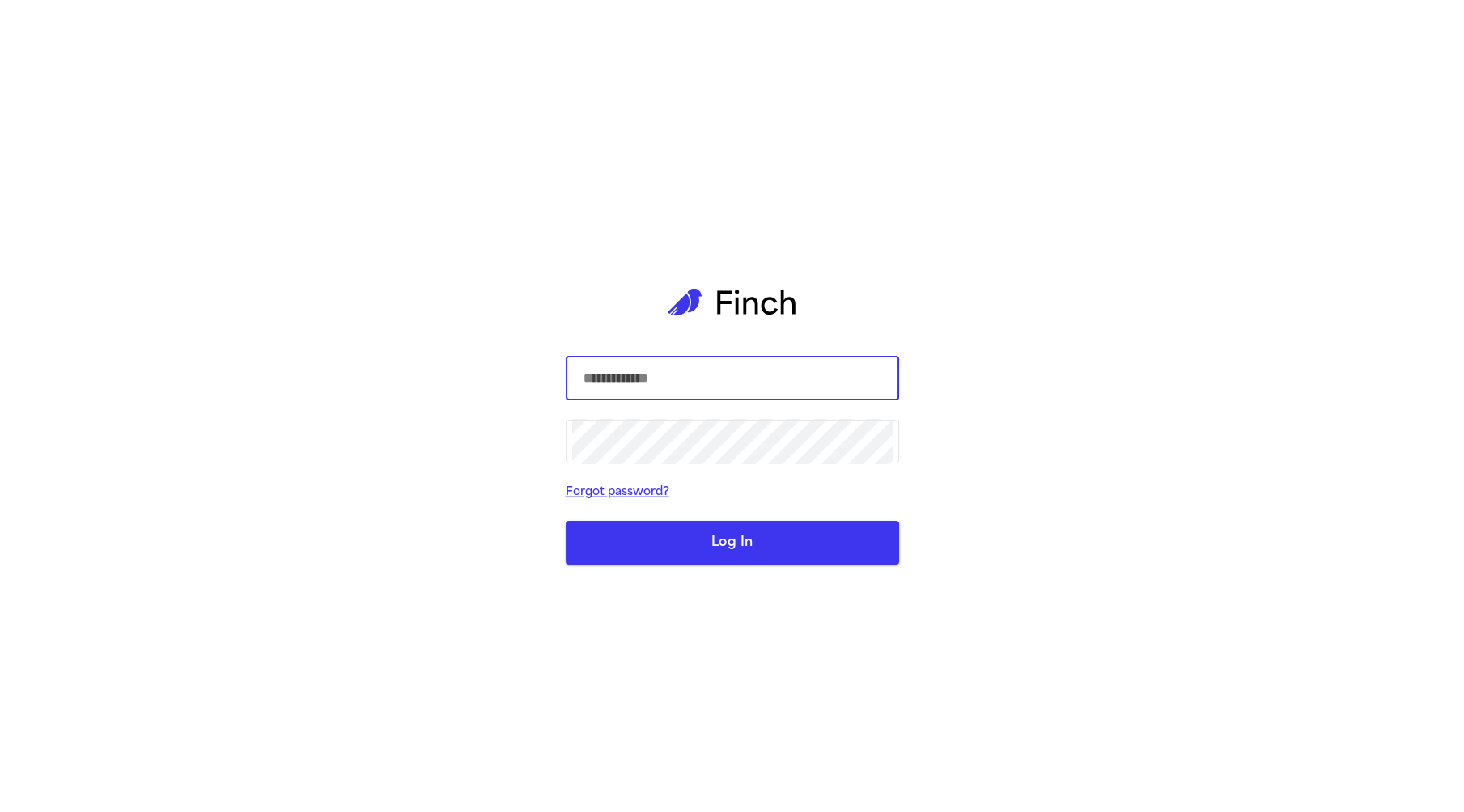
type input "**********"
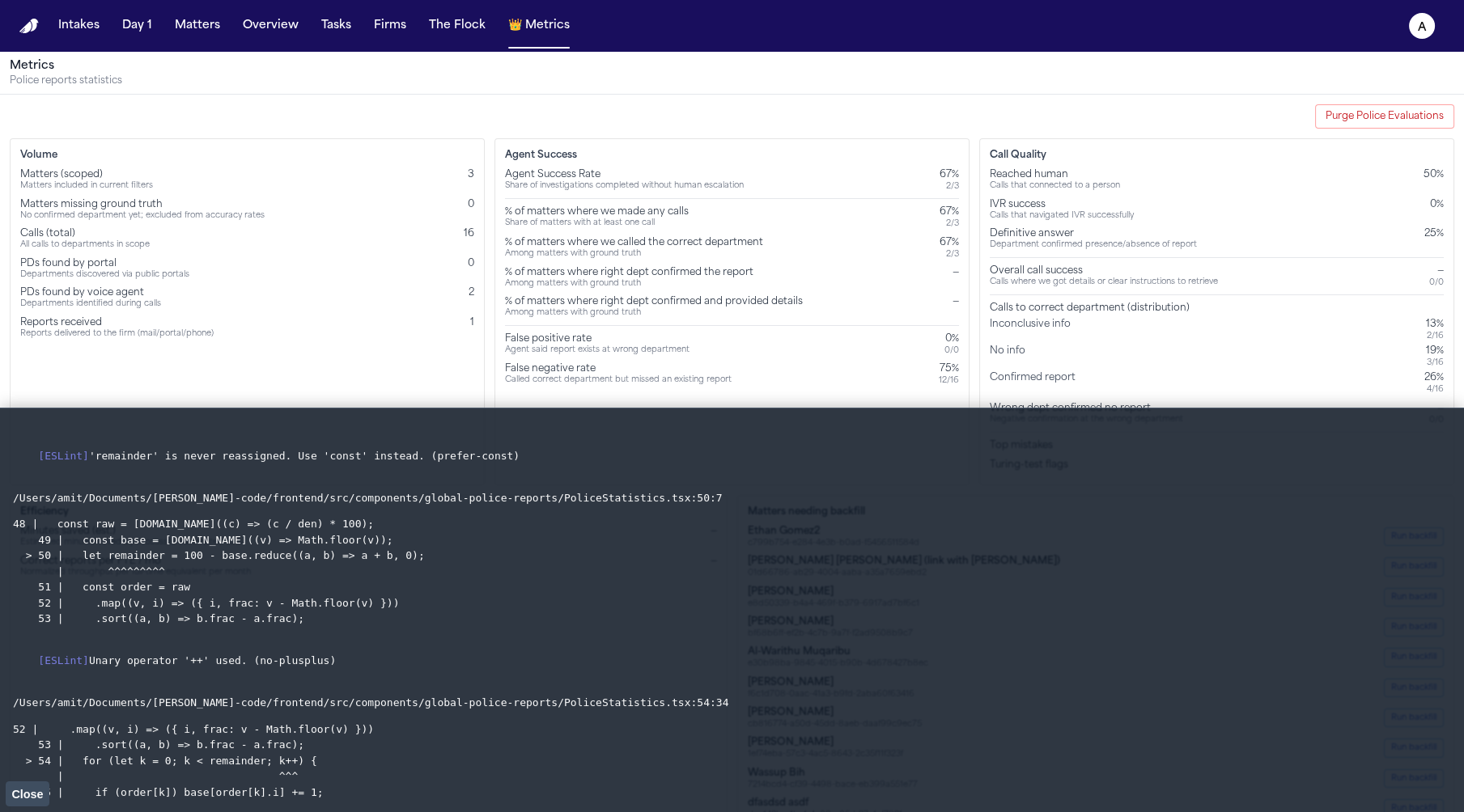
click at [9, 787] on button "Close" at bounding box center [27, 794] width 43 height 24
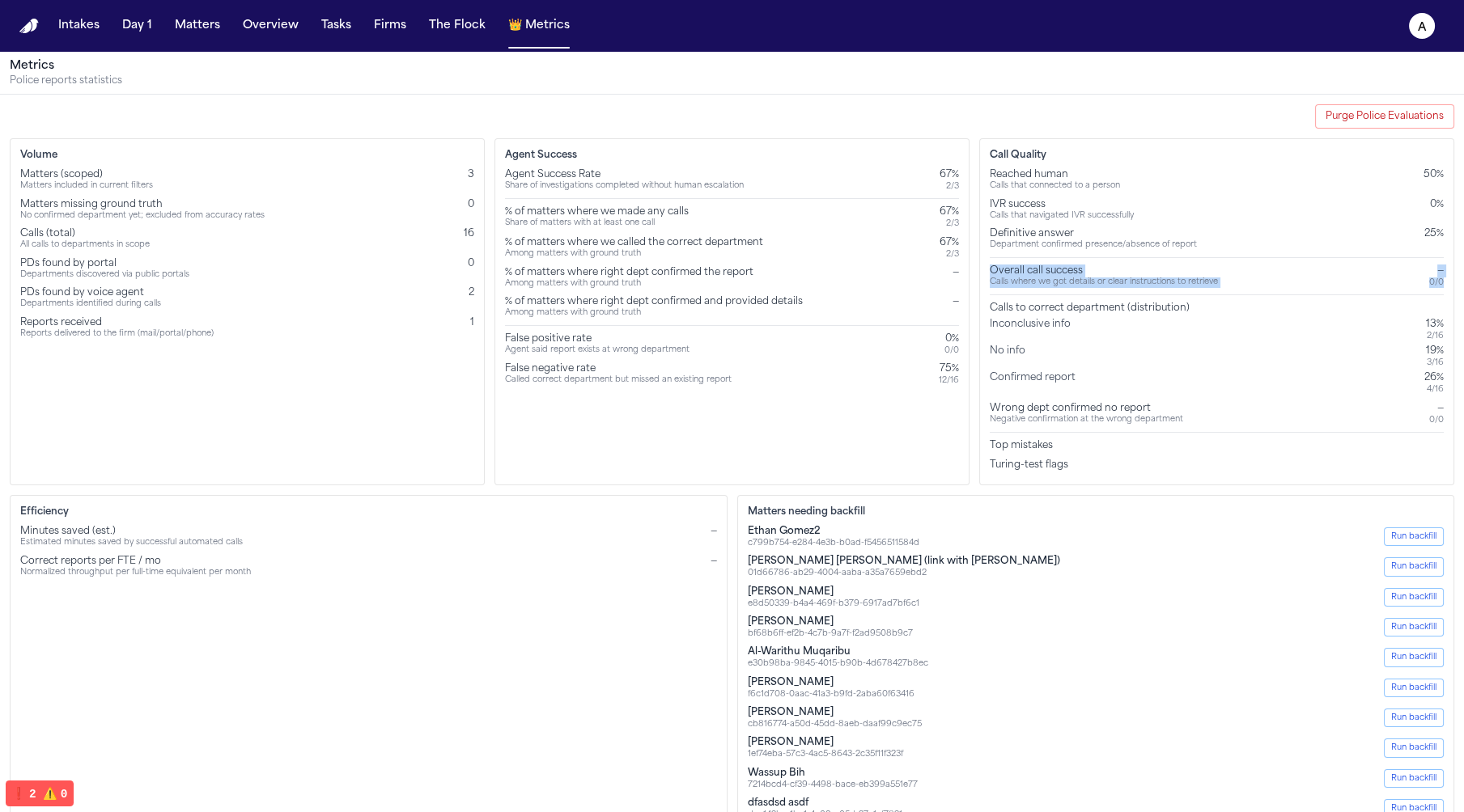
drag, startPoint x: 989, startPoint y: 268, endPoint x: 1447, endPoint y: 284, distance: 458.3
click at [1455, 284] on div "Purge Police Evaluations Volume Matters (scoped) Matters included in current fi…" at bounding box center [732, 467] width 1464 height 745
click at [1163, 349] on div "No info 19% 3 / 16" at bounding box center [1216, 356] width 454 height 23
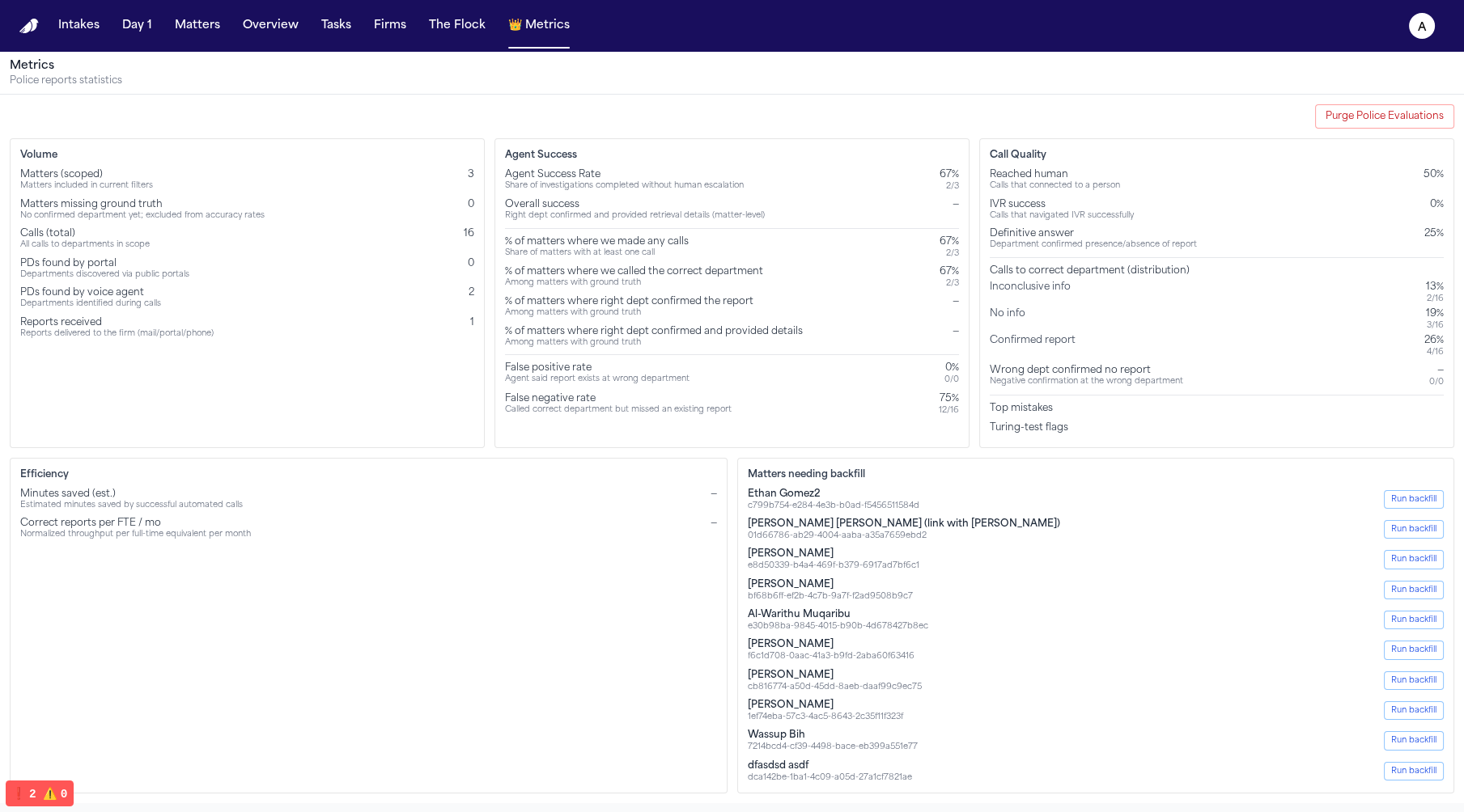
click at [1088, 267] on div "Calls to correct department (distribution)" at bounding box center [1216, 271] width 454 height 13
click at [774, 139] on div "Agent Success Agent Success Rate Share of investigations completed without huma…" at bounding box center [732, 293] width 475 height 309
click at [743, 183] on div "Share of investigations completed without human escalation" at bounding box center [624, 186] width 238 height 10
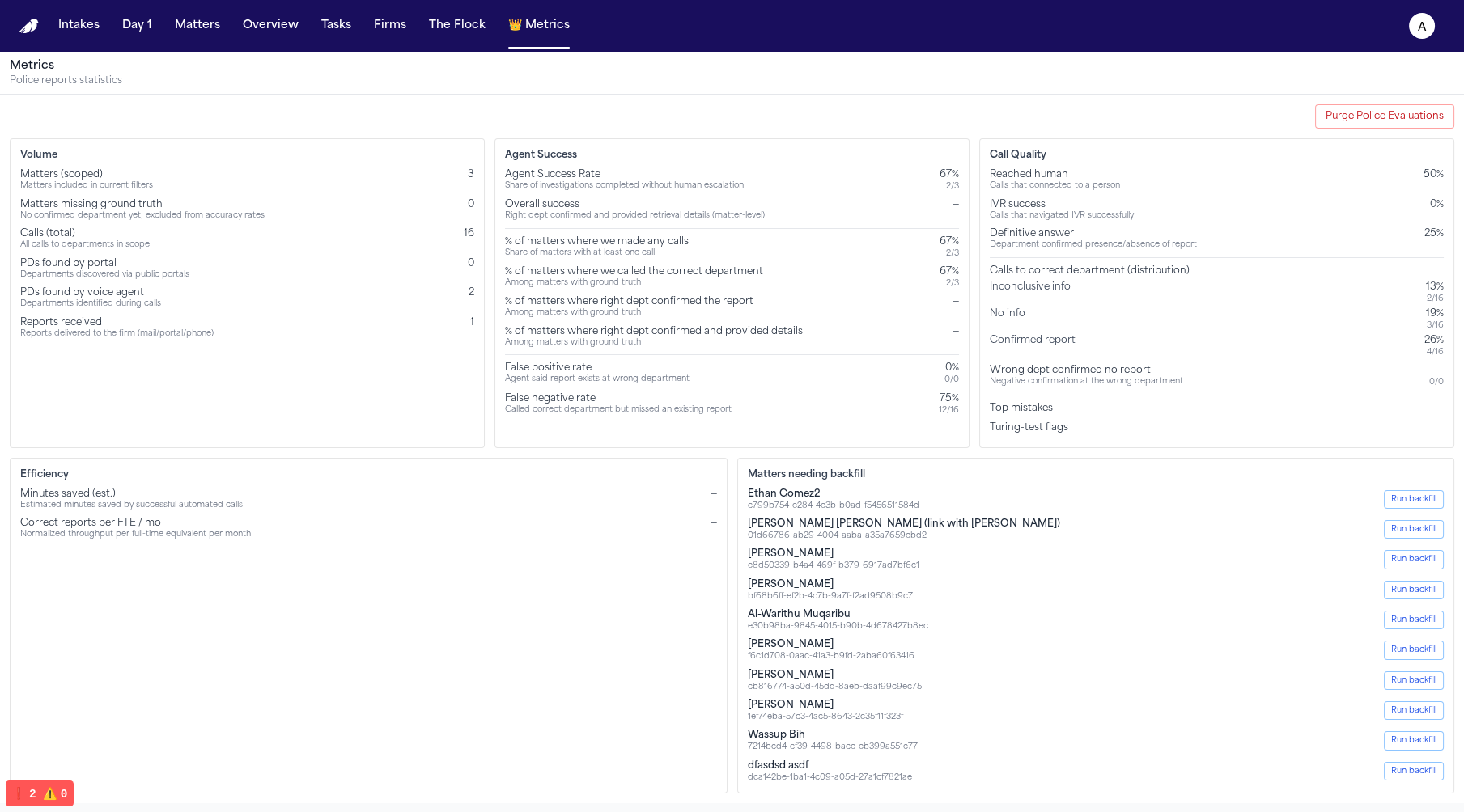
click at [743, 183] on div "Share of investigations completed without human escalation" at bounding box center [624, 186] width 238 height 10
click at [957, 201] on div "—" at bounding box center [955, 204] width 6 height 13
click at [1099, 351] on div "Confirmed report 26% 4 / 16" at bounding box center [1216, 345] width 454 height 23
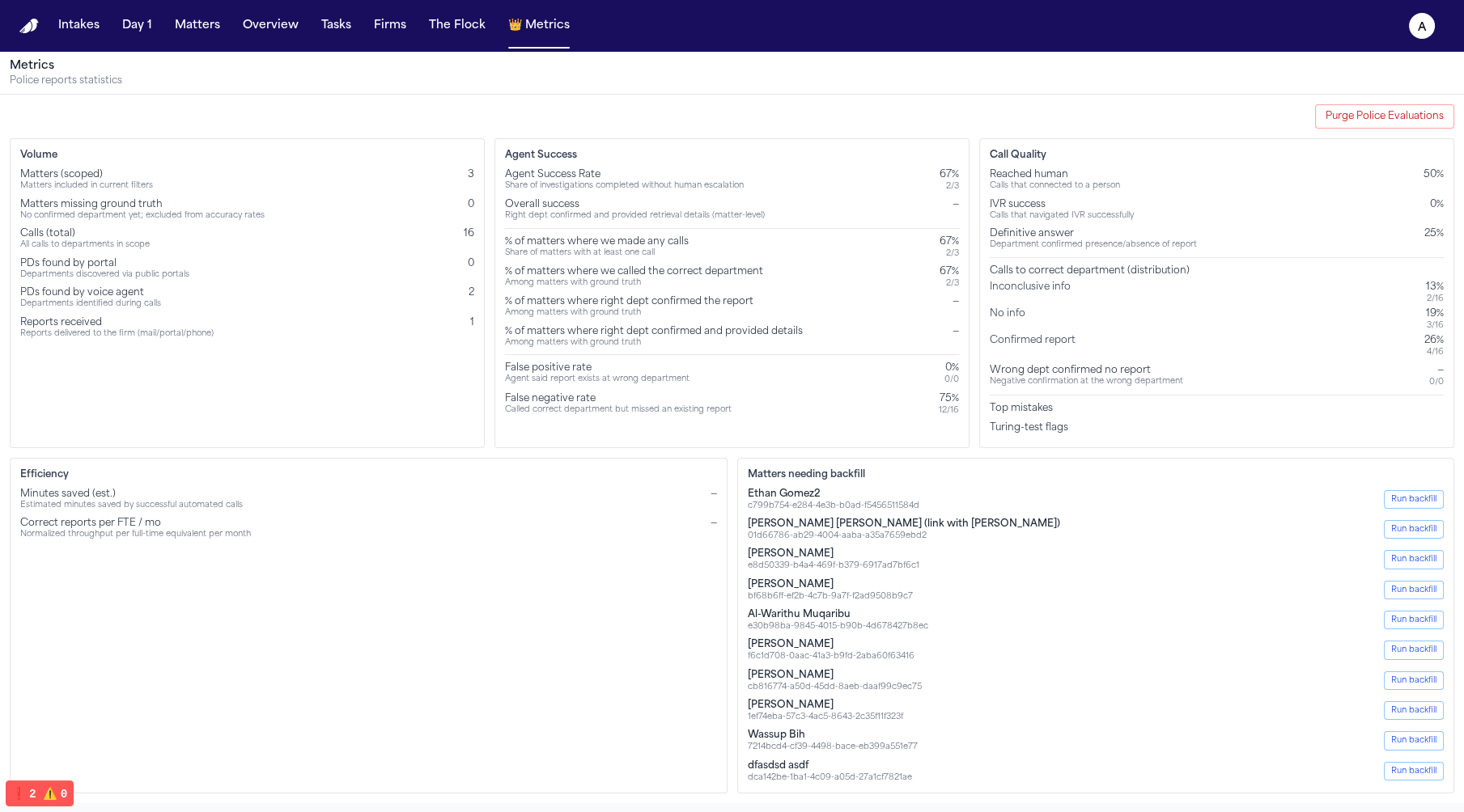
click at [1099, 351] on div "Confirmed report 26% 4 / 16" at bounding box center [1216, 345] width 454 height 23
click at [1136, 459] on div "Matters needing backfill Ethan Gomez2 c799b754-e284-4e3b-b0ad-f5456511584d Run …" at bounding box center [1095, 624] width 717 height 335
click at [1094, 213] on div "Calls that navigated IVR successfully" at bounding box center [1062, 215] width 144 height 10
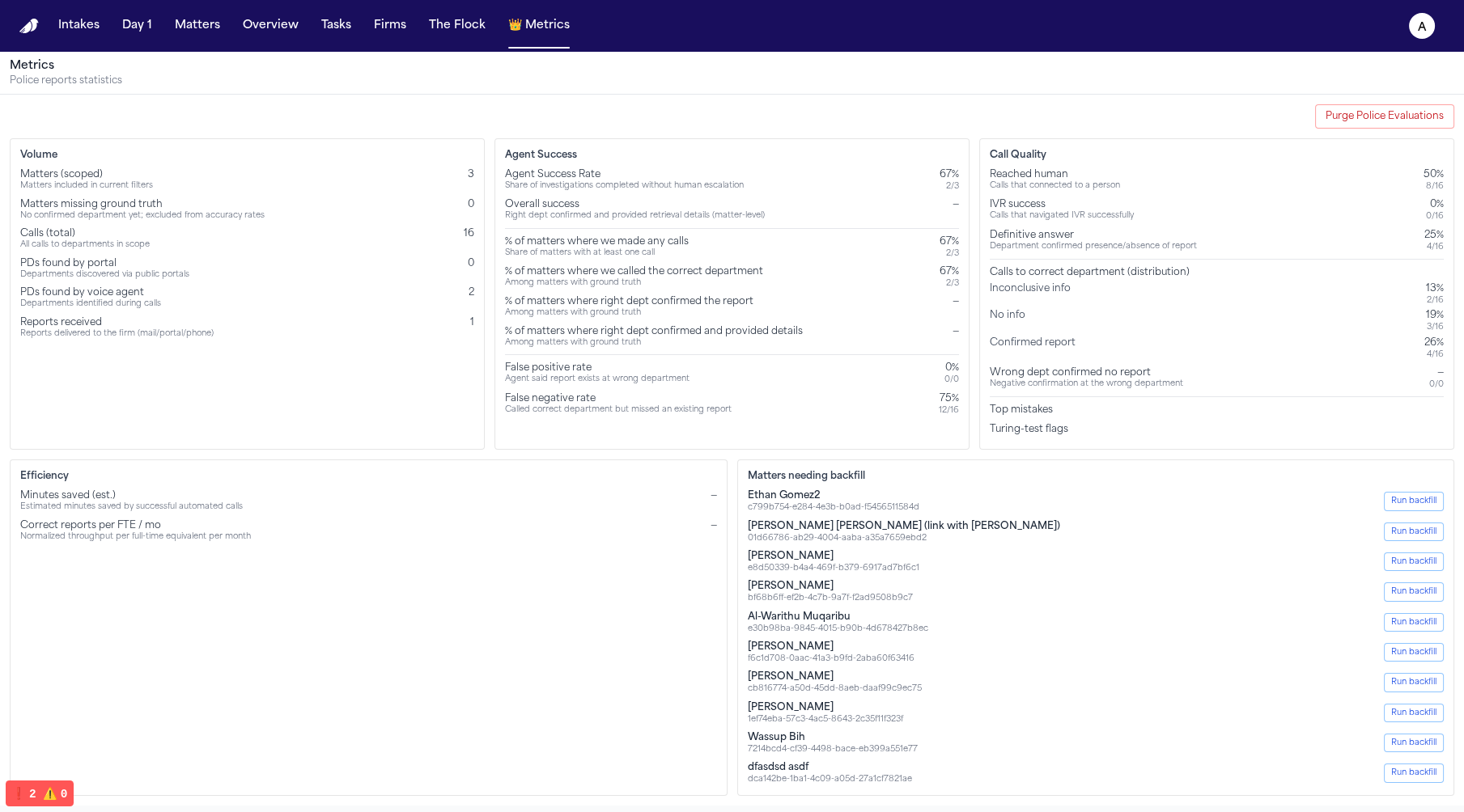
scroll to position [51, 0]
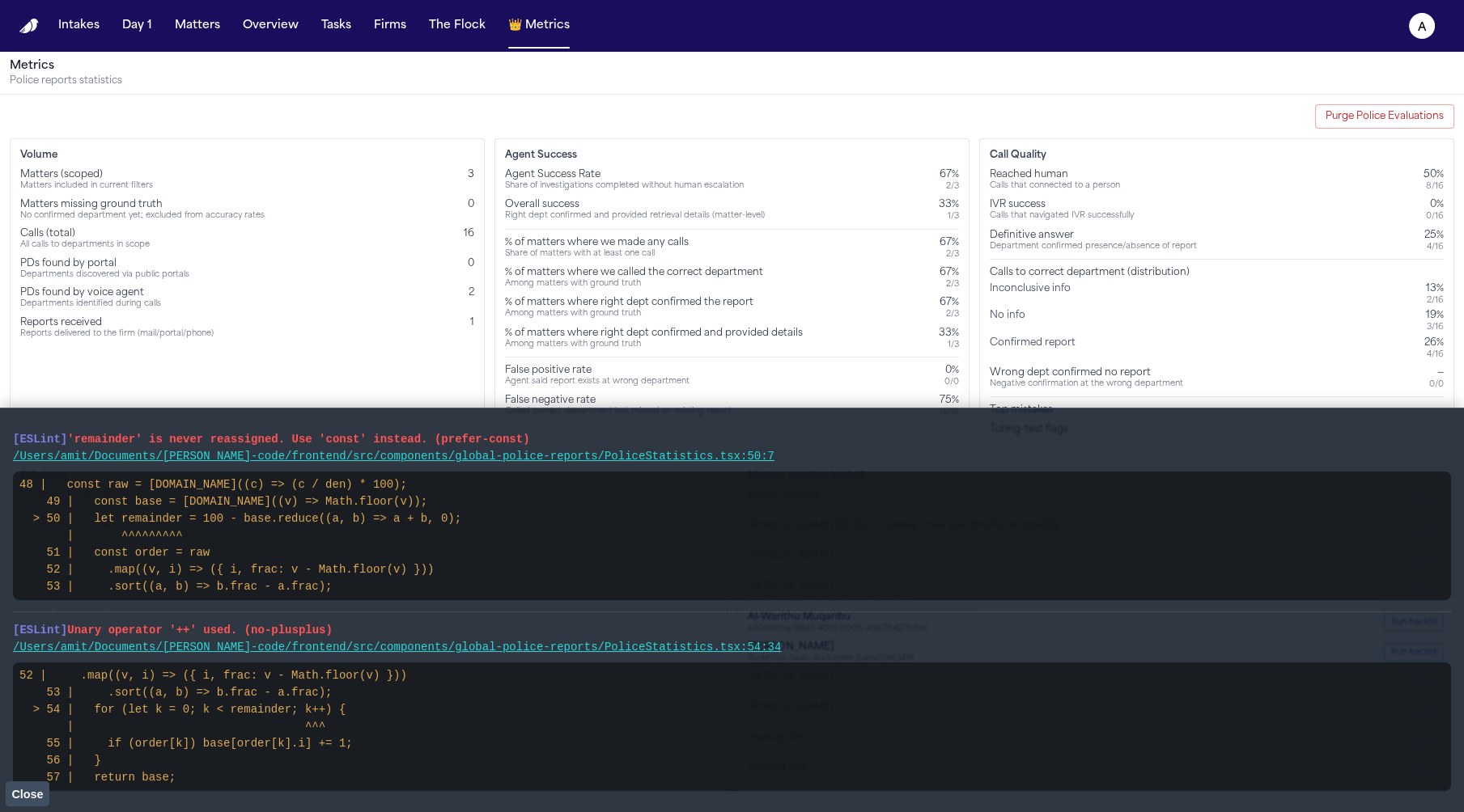
click at [41, 790] on span "Close" at bounding box center [27, 794] width 31 height 13
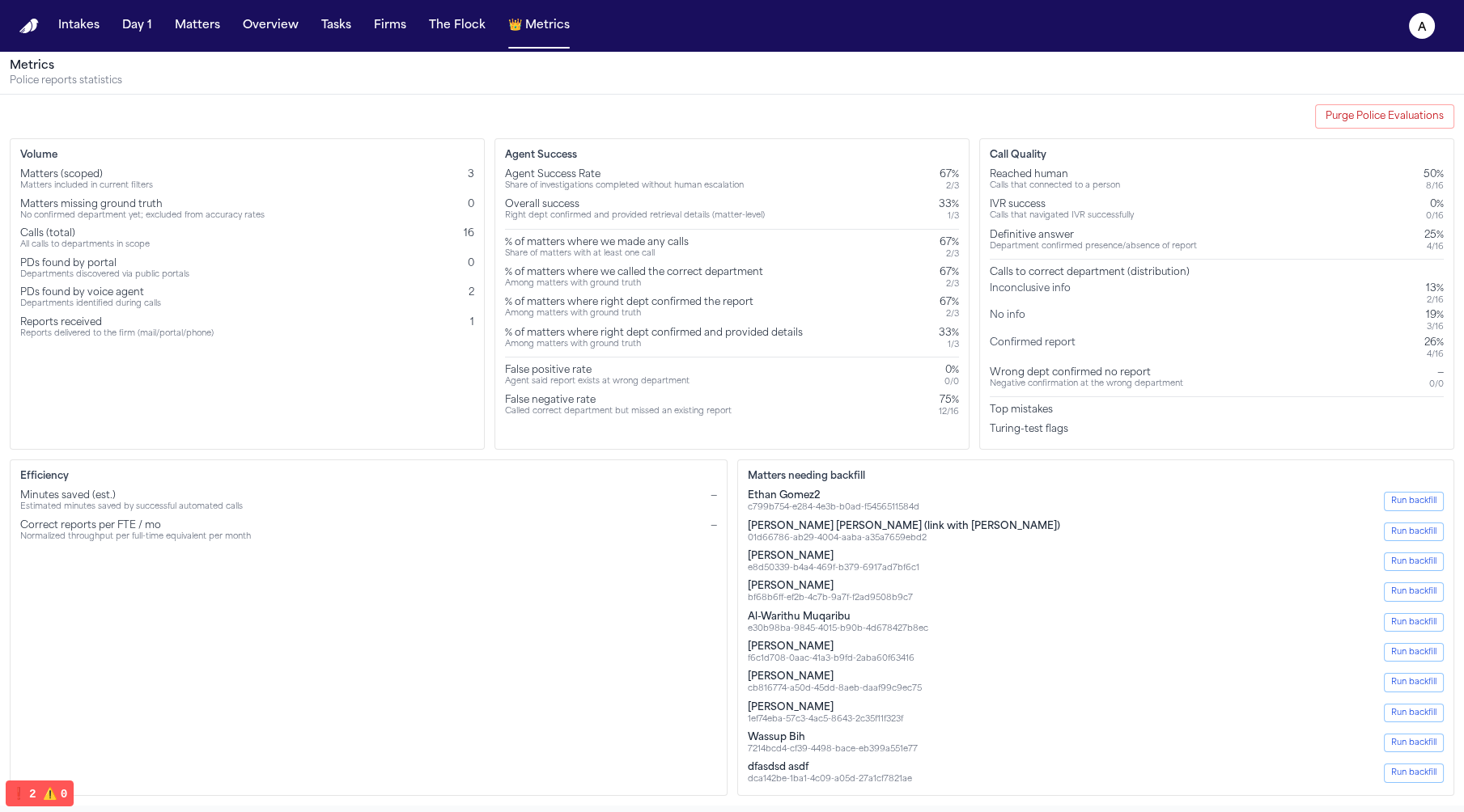
click at [574, 188] on div "Share of investigations completed without human escalation" at bounding box center [624, 186] width 238 height 10
click at [578, 192] on div "Agent Success Rate Share of investigations completed without human escalation 6…" at bounding box center [731, 293] width 454 height 249
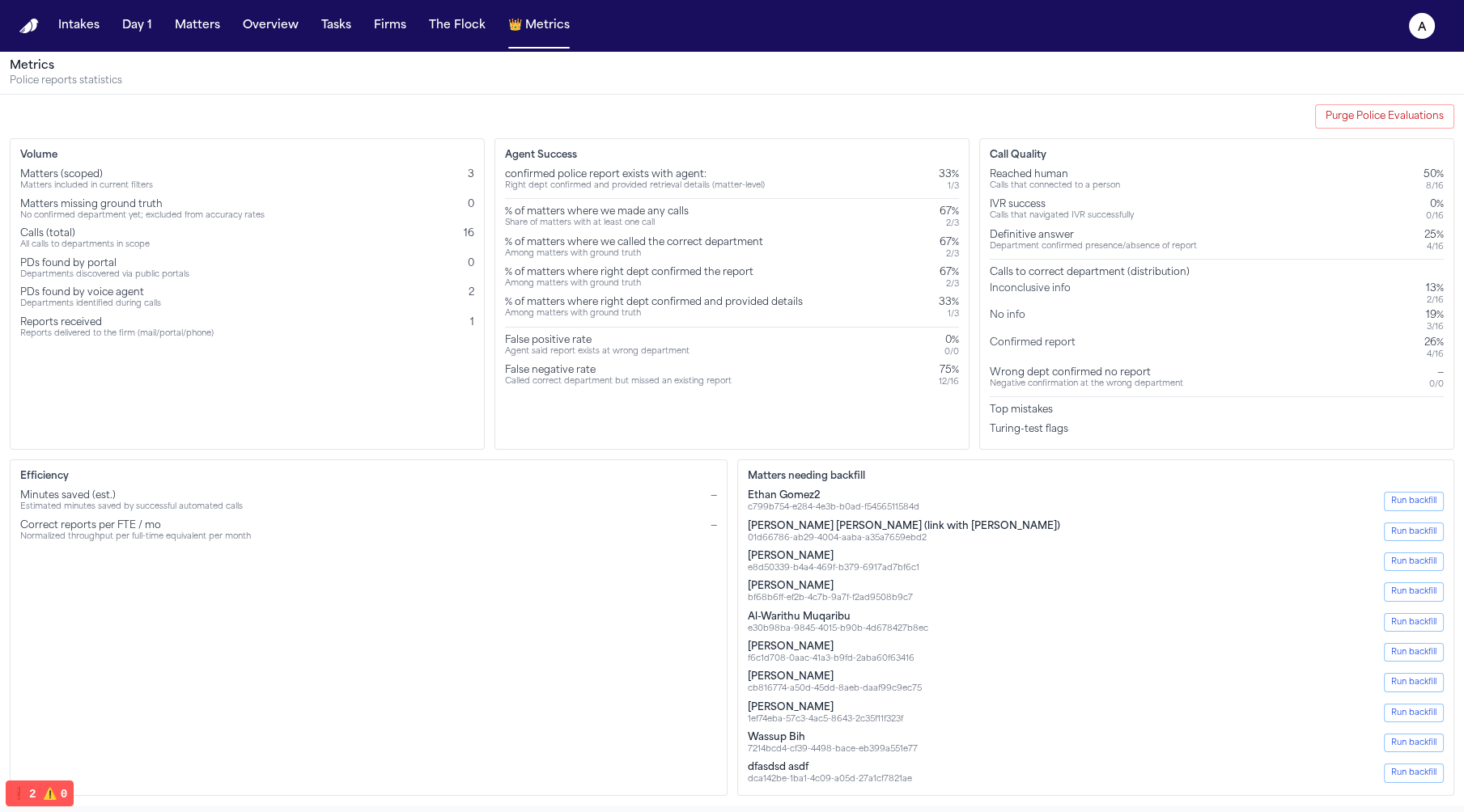
click at [600, 169] on div "confirmed police report exists with agent:" at bounding box center [634, 175] width 260 height 13
click at [572, 172] on div "confirmed police report exists with agent:" at bounding box center [634, 175] width 260 height 13
click at [568, 218] on div "Share of matters with at least one call" at bounding box center [596, 223] width 184 height 10
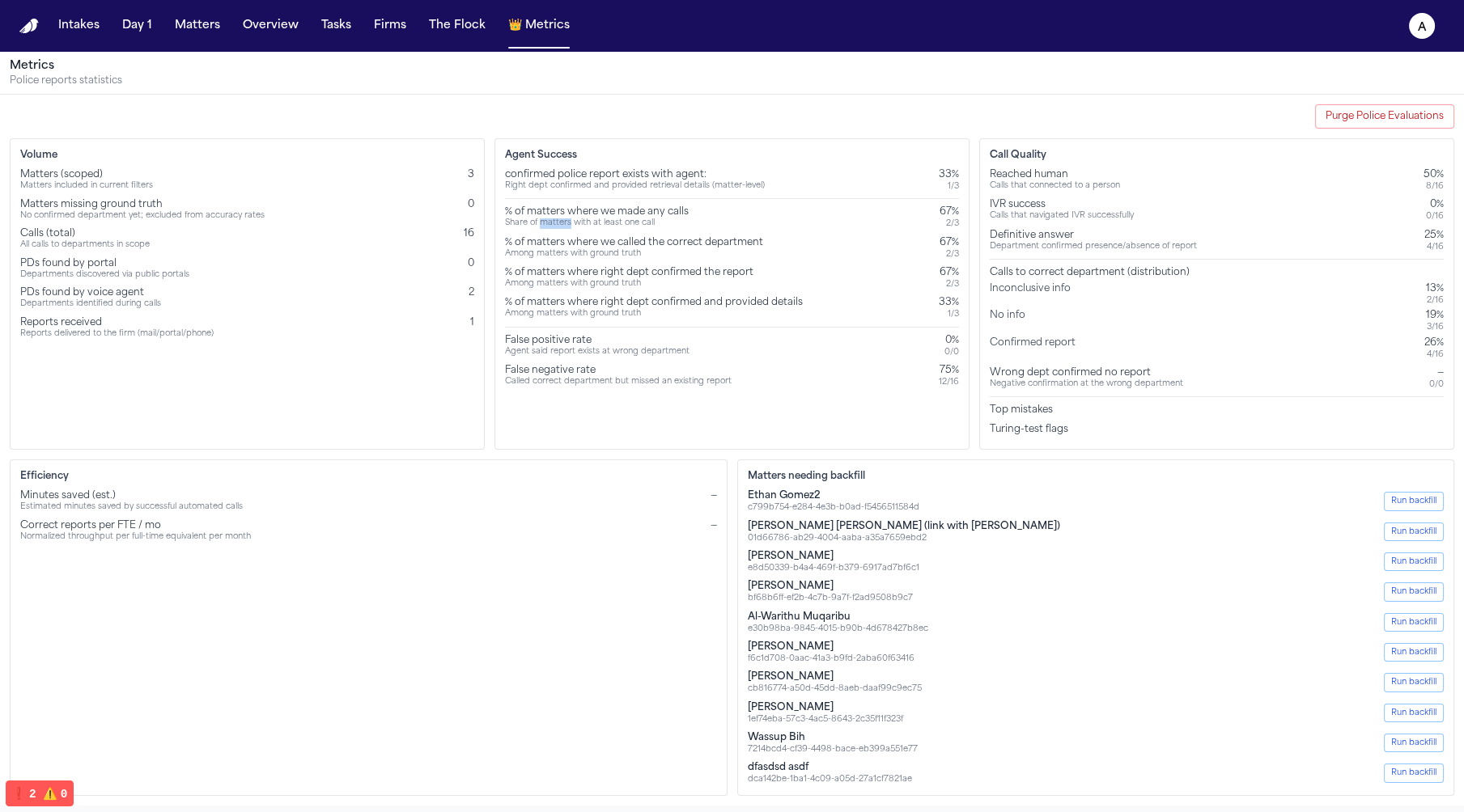
click at [568, 218] on div "Share of matters with at least one call" at bounding box center [596, 223] width 184 height 10
click at [638, 302] on div "% of matters where right dept confirmed and provided details" at bounding box center [653, 302] width 298 height 13
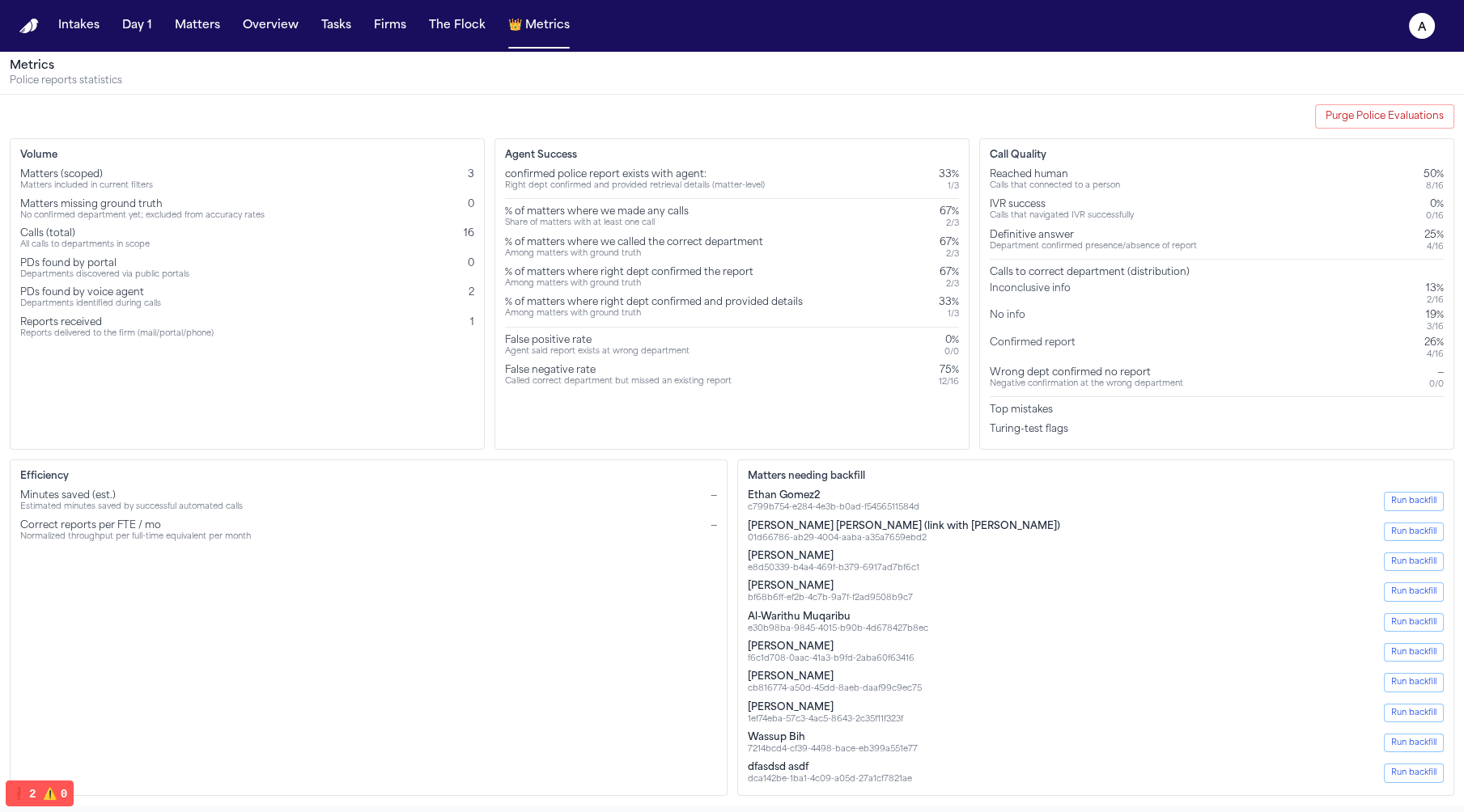
click at [638, 377] on div "Called correct department but missed an existing report" at bounding box center [617, 382] width 226 height 10
click at [589, 170] on div "confirmed police report exists with agent:" at bounding box center [634, 175] width 260 height 13
click at [589, 205] on div "% of matters where we made any calls" at bounding box center [596, 212] width 184 height 13
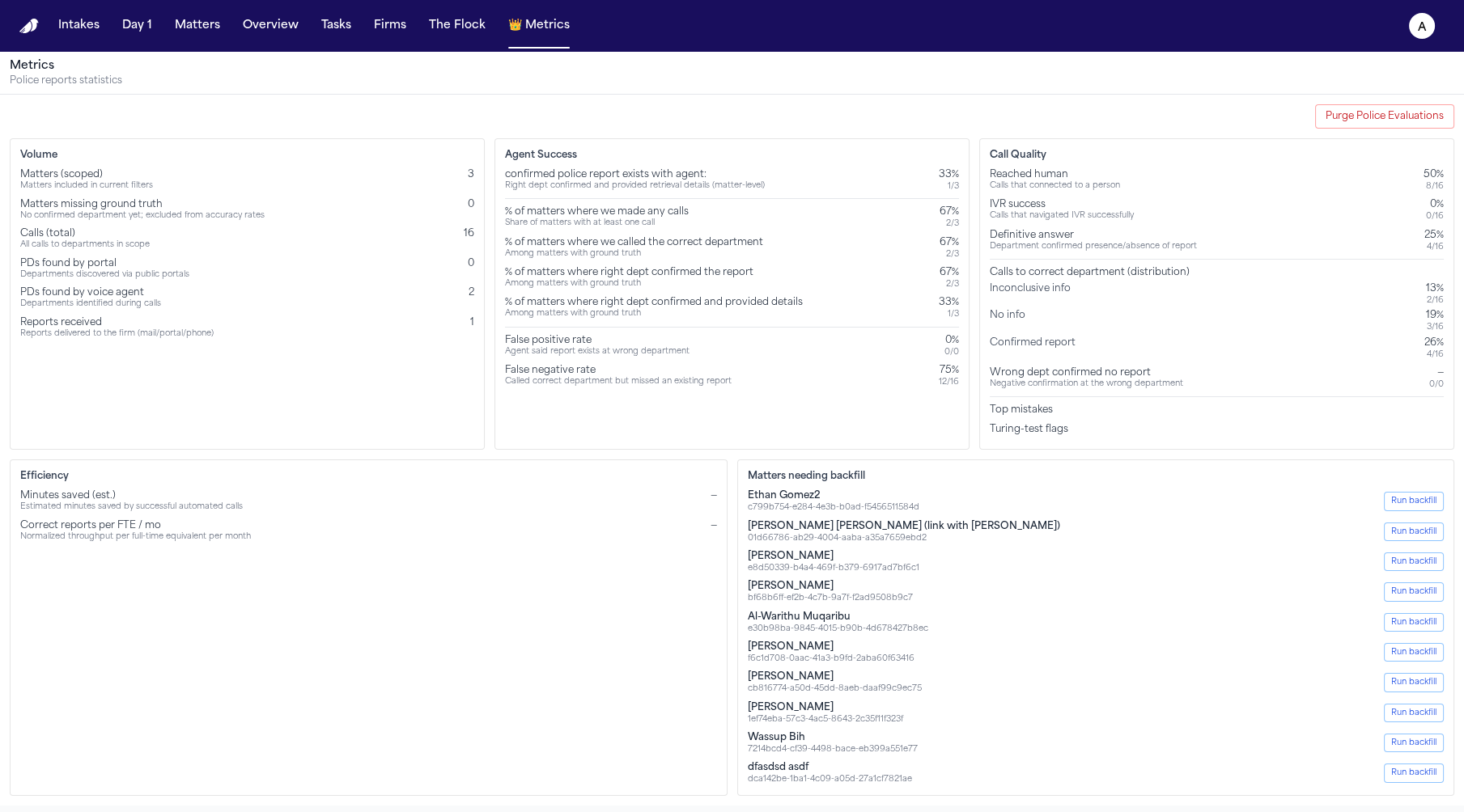
click at [554, 373] on div "False negative rate" at bounding box center [617, 370] width 226 height 13
click at [668, 183] on div "Right dept confirmed and provided retrieval details (matter-level)" at bounding box center [634, 186] width 260 height 10
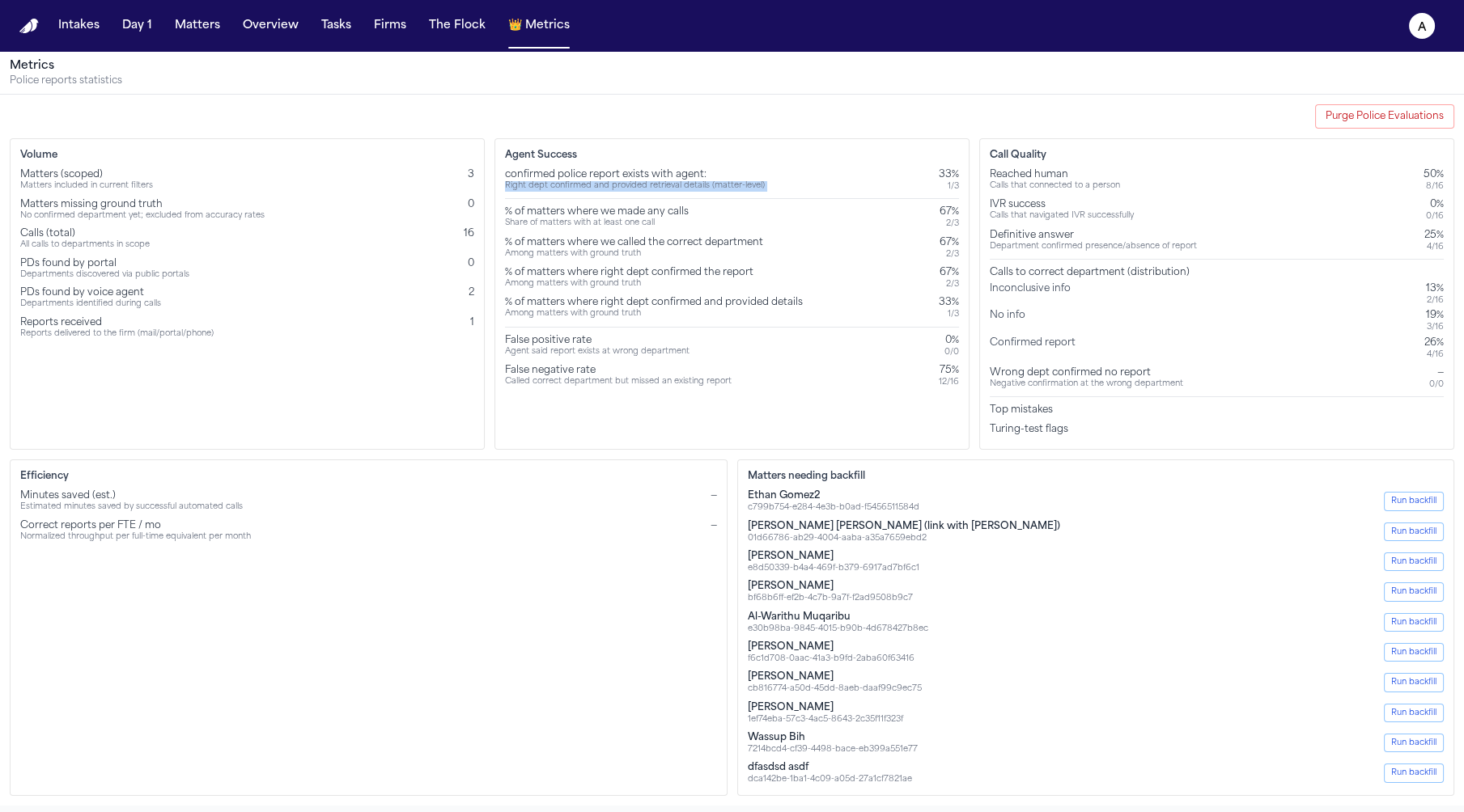
click at [668, 183] on div "Right dept confirmed and provided retrieval details (matter-level)" at bounding box center [634, 186] width 260 height 10
click at [668, 168] on div "confirmed police report exists with agent:" at bounding box center [634, 175] width 260 height 13
click at [505, 301] on div "% of matters where right dept confirmed and provided details" at bounding box center [653, 302] width 298 height 13
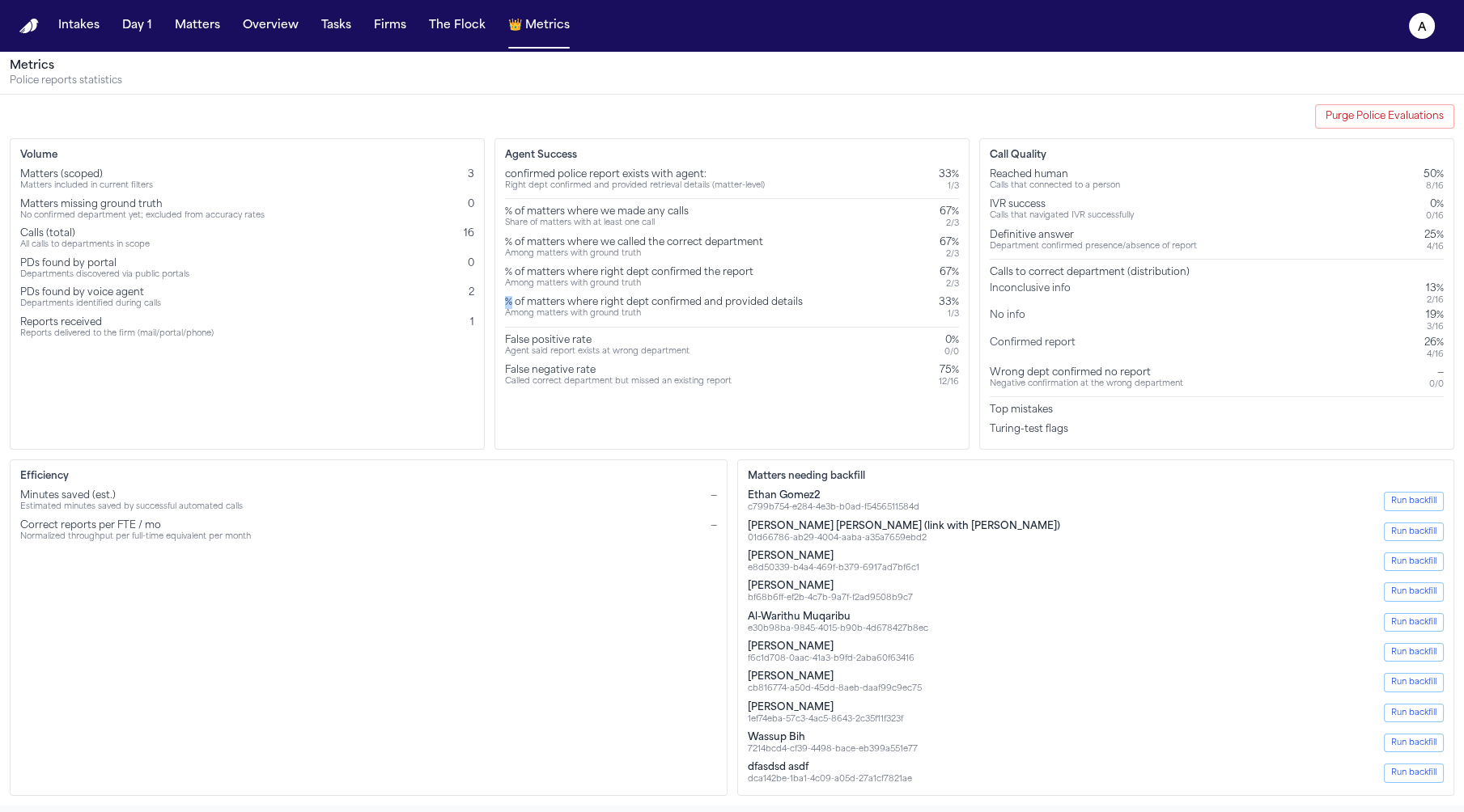
click at [505, 301] on div "% of matters where right dept confirmed and provided details" at bounding box center [653, 302] width 298 height 13
copy div "% of matters where right dept confirmed and provided details"
click at [709, 397] on div "Agent Success confirmed police report exists with agent: Right dept confirmed a…" at bounding box center [732, 294] width 475 height 311
click at [1060, 283] on div "Inconclusive info" at bounding box center [1033, 294] width 88 height 23
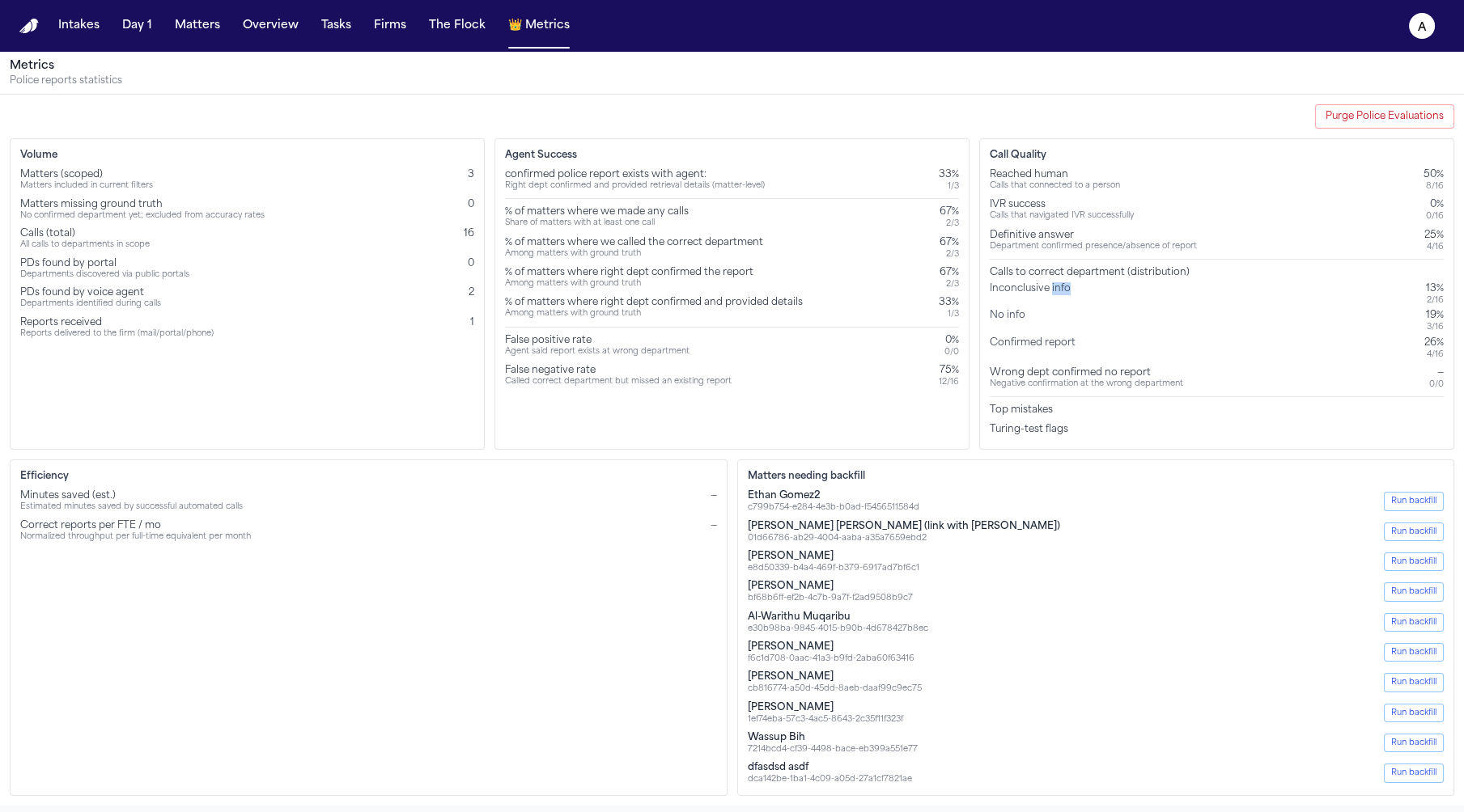
click at [1060, 283] on div "Inconclusive info" at bounding box center [1033, 294] width 88 height 23
click at [1052, 276] on div "Calls to correct department (distribution)" at bounding box center [1216, 273] width 454 height 13
click at [1084, 288] on div "Inconclusive info 13% 2 / 16" at bounding box center [1216, 294] width 454 height 23
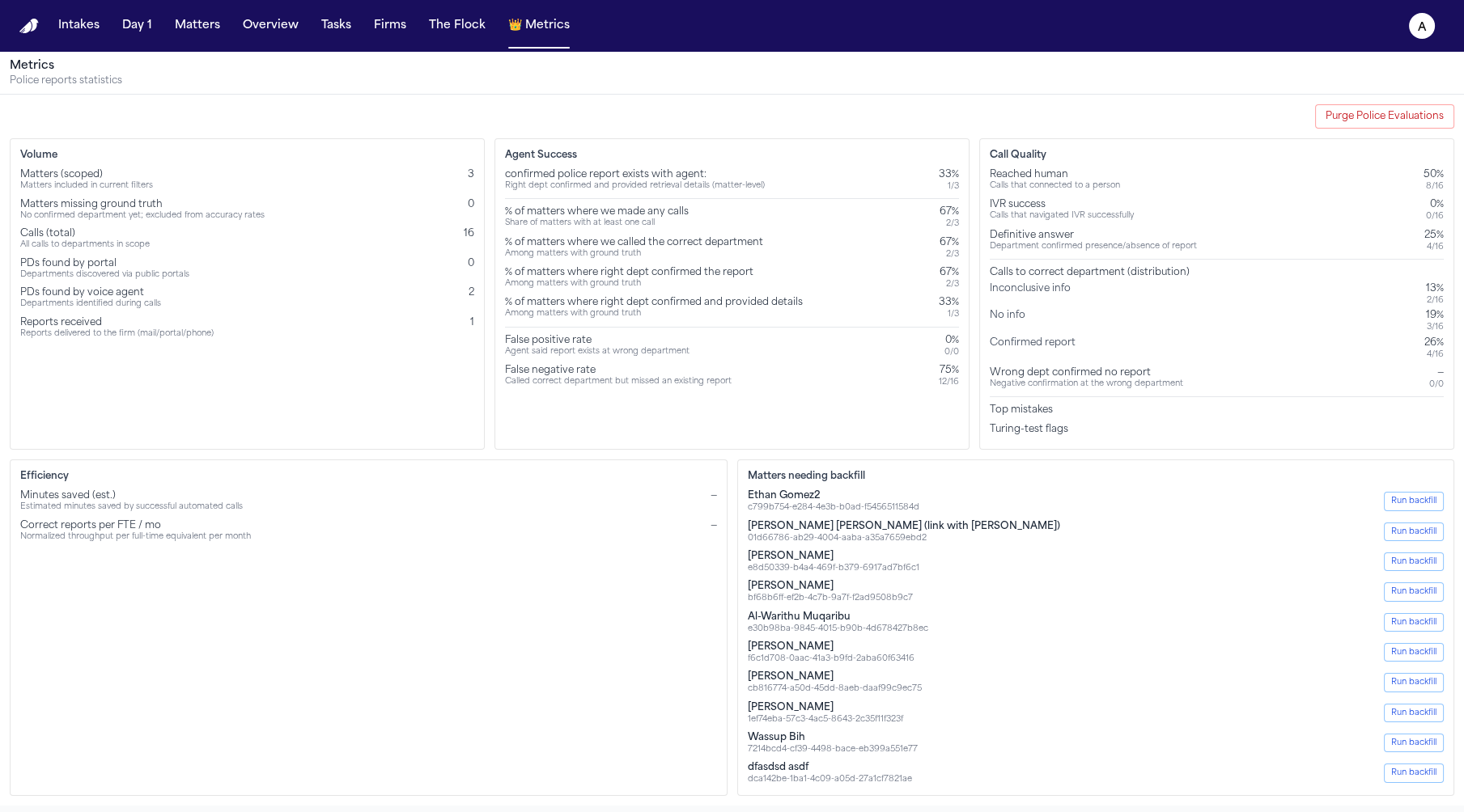
click at [562, 169] on div "confirmed police report exists with agent:" at bounding box center [634, 175] width 260 height 13
copy div "confirmed police report exists with agent:"
click at [655, 506] on div "Minutes saved (est.) Estimated minutes saved by successful automated calls —" at bounding box center [369, 501] width 697 height 23
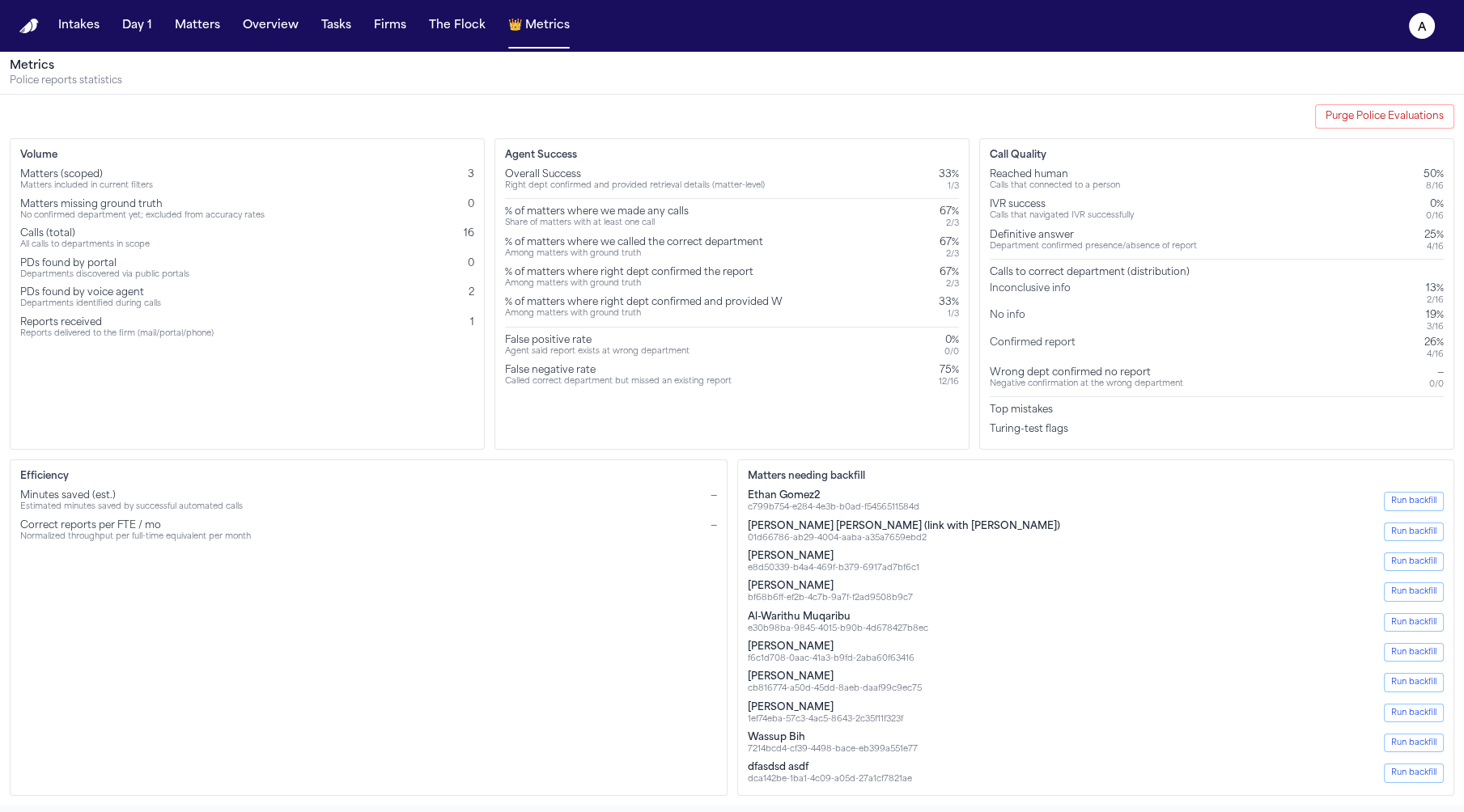
click at [556, 304] on div "% of matters where right dept confirmed and provided W" at bounding box center [643, 302] width 277 height 13
copy div "% of matters where right dept confirmed and provided W"
click at [589, 175] on div "Overall Success" at bounding box center [634, 175] width 260 height 13
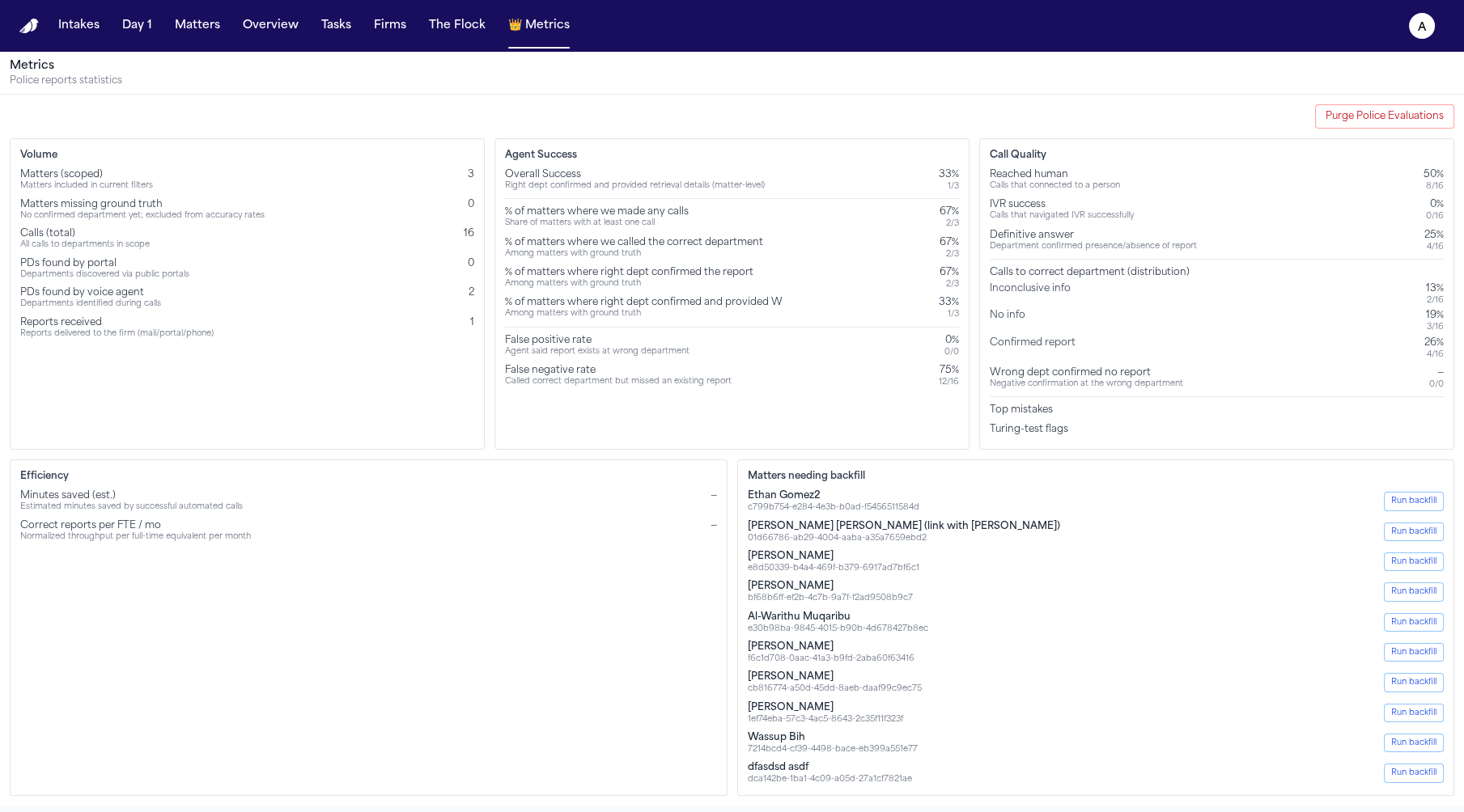
click at [589, 175] on div "Overall Success" at bounding box center [634, 175] width 260 height 13
copy div "Overall Success"
click at [601, 304] on div "% of matters where right dept confirmed and provided retriv W" at bounding box center [657, 302] width 306 height 13
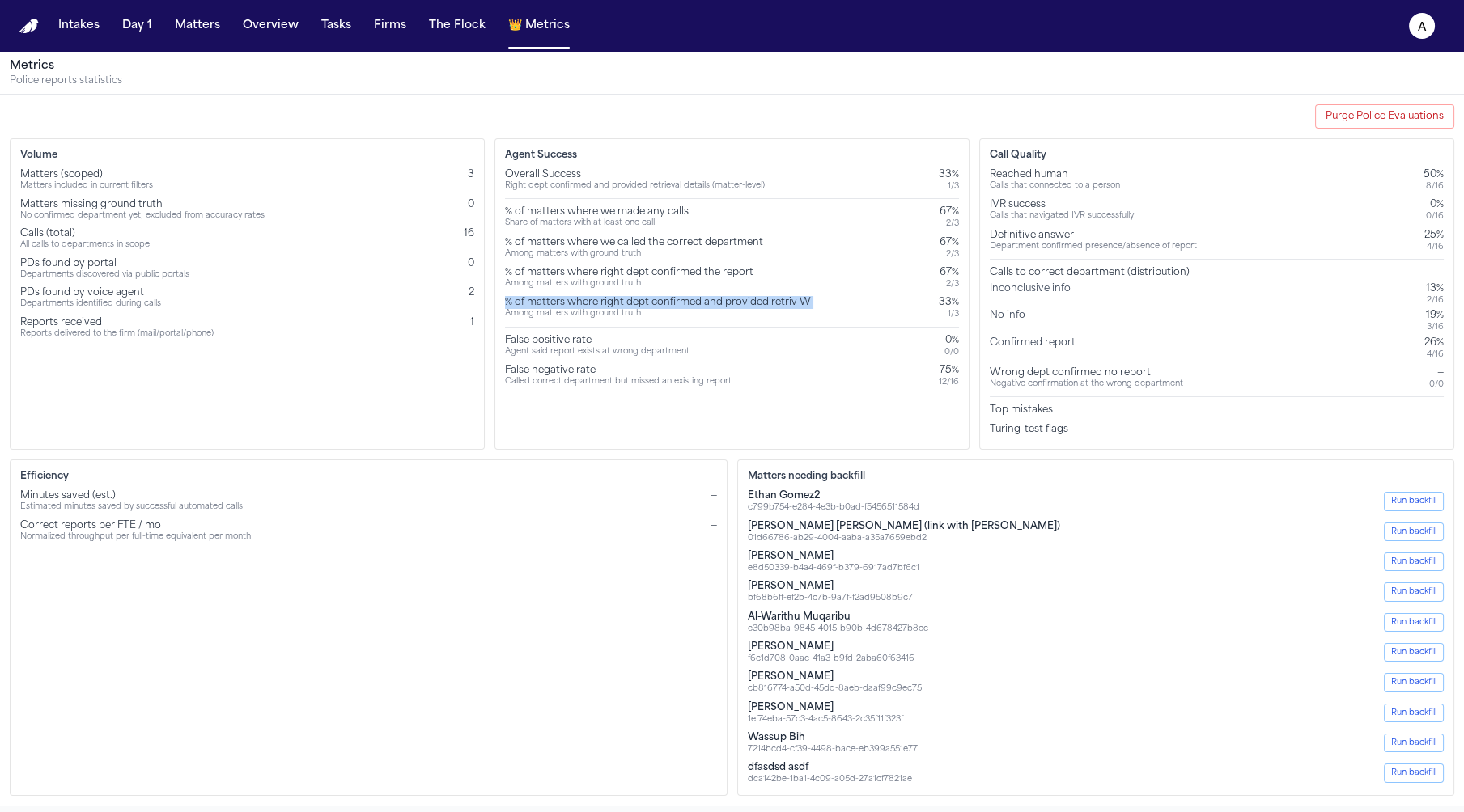
click at [601, 304] on div "% of matters where right dept confirmed and provided retriv W" at bounding box center [657, 302] width 306 height 13
copy div "% of matters where right dept confirmed and provided retriv W"
click at [665, 481] on div "Efficiency Minutes saved (est.) Estimated minutes saved by successful automated…" at bounding box center [369, 626] width 717 height 335
click at [793, 470] on h3 "Matters needing backfill" at bounding box center [1096, 477] width 697 height 13
click at [662, 351] on div "Agent said report exists at wrong department" at bounding box center [597, 352] width 185 height 10
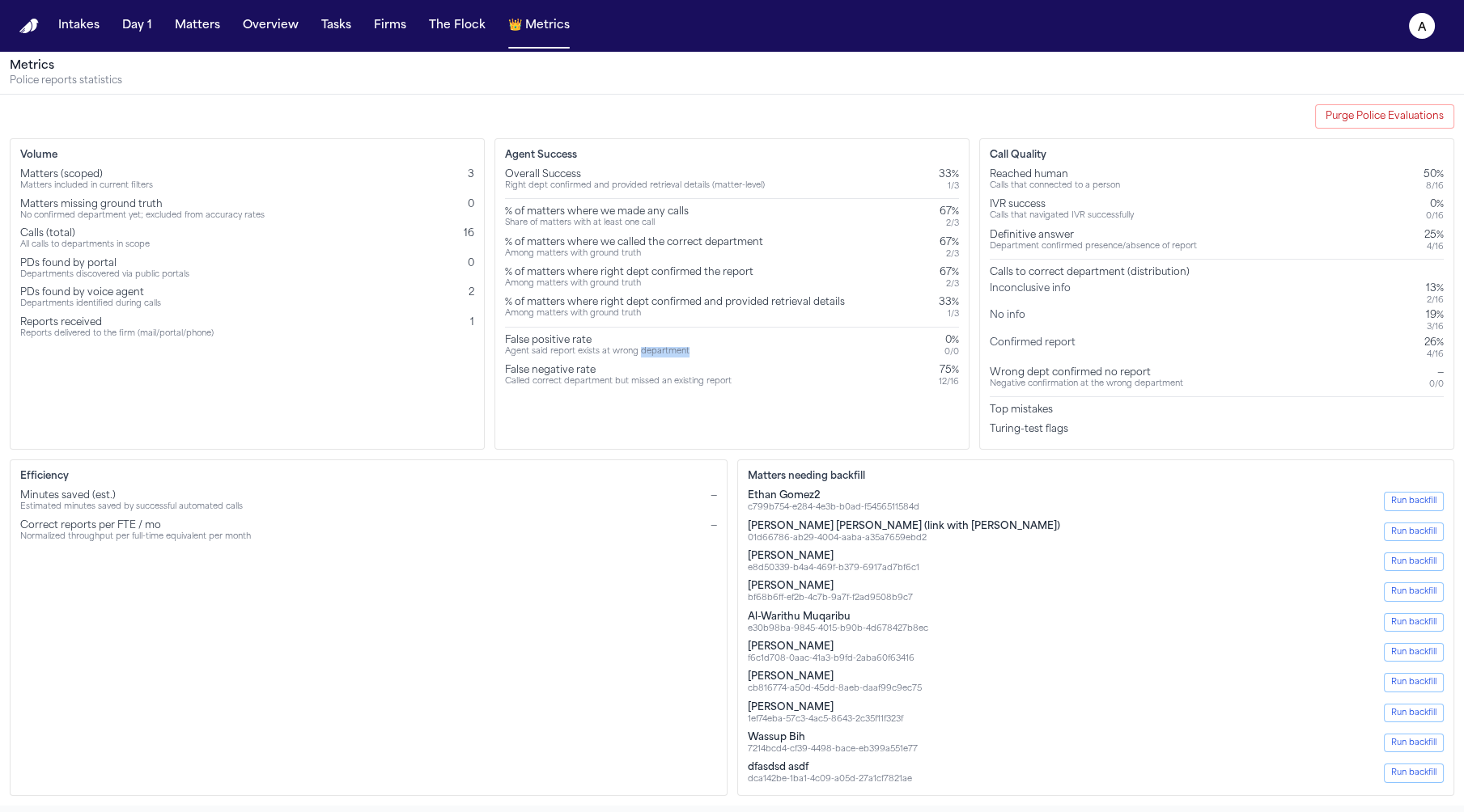
click at [662, 351] on div "Agent said report exists at wrong department" at bounding box center [597, 352] width 185 height 10
click at [663, 406] on div "Agent Success Overall Success Right dept confirmed and provided retrieval detai…" at bounding box center [732, 294] width 475 height 311
click at [661, 539] on div "Efficiency Minutes saved (est.) Estimated minutes saved by successful automated…" at bounding box center [369, 626] width 717 height 335
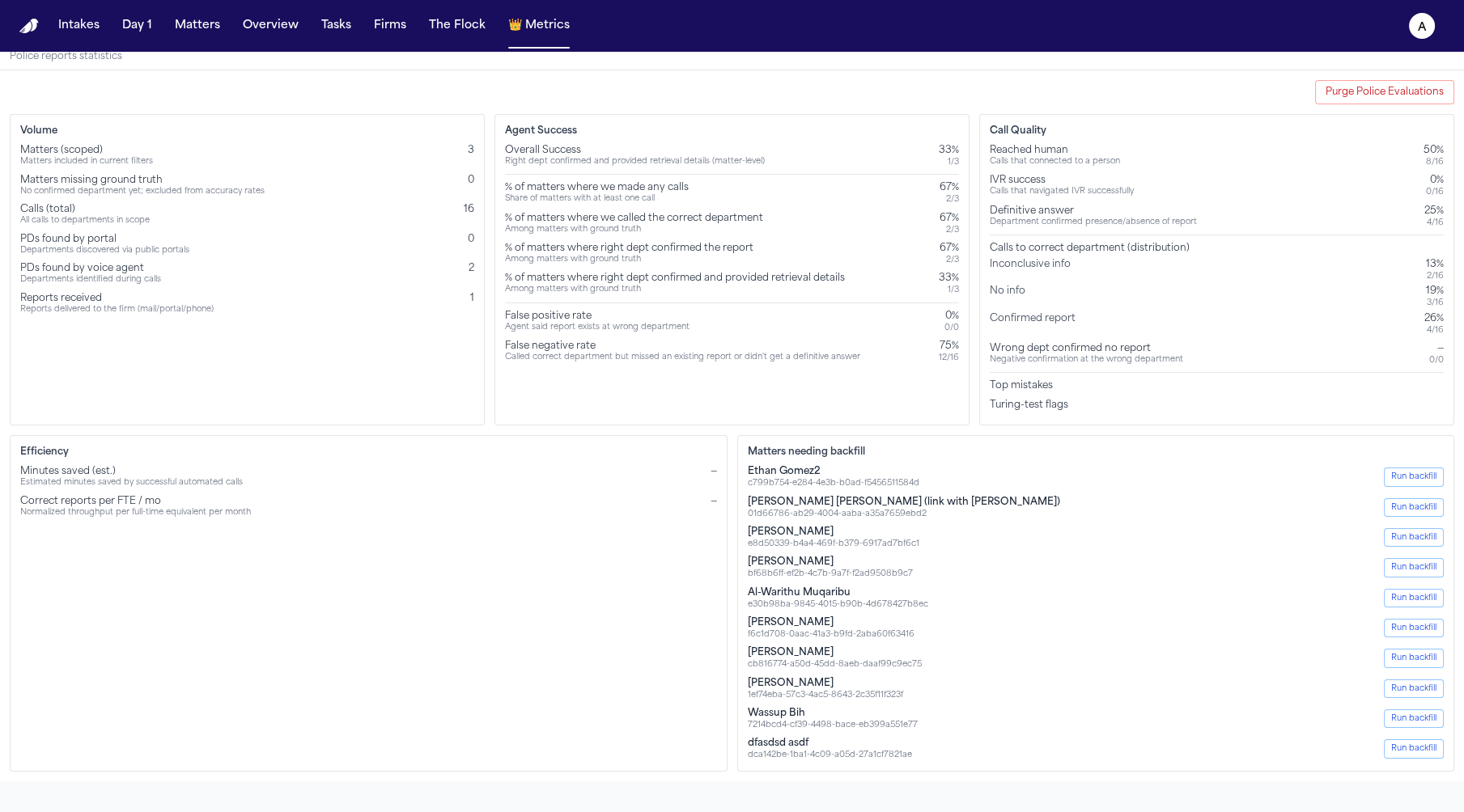
scroll to position [26, 0]
drag, startPoint x: 1080, startPoint y: 410, endPoint x: 996, endPoint y: 394, distance: 85.5
click at [996, 394] on div "Call Quality Reached human Calls that connected to a person 50% 8 / 16 IVR succ…" at bounding box center [1216, 268] width 475 height 311
click at [996, 397] on div "Turing-test flags" at bounding box center [1216, 404] width 454 height 13
